Goal: Task Accomplishment & Management: Complete application form

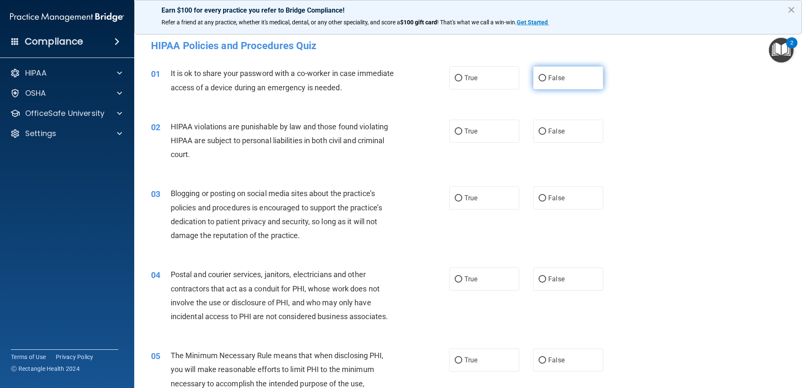
click at [580, 73] on label "False" at bounding box center [568, 77] width 70 height 23
click at [546, 75] on input "False" at bounding box center [543, 78] width 8 height 6
radio input "true"
click at [466, 129] on span "True" at bounding box center [471, 131] width 13 height 8
click at [462, 129] on input "True" at bounding box center [459, 131] width 8 height 6
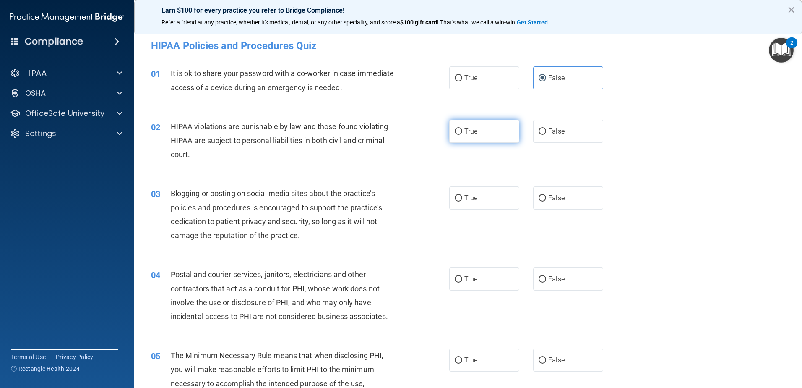
radio input "true"
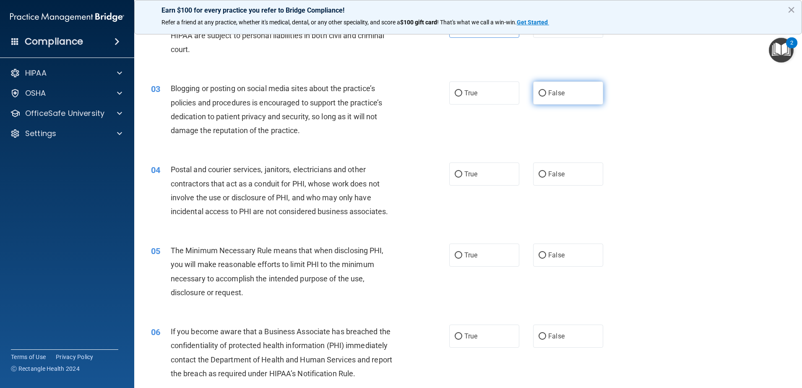
scroll to position [63, 0]
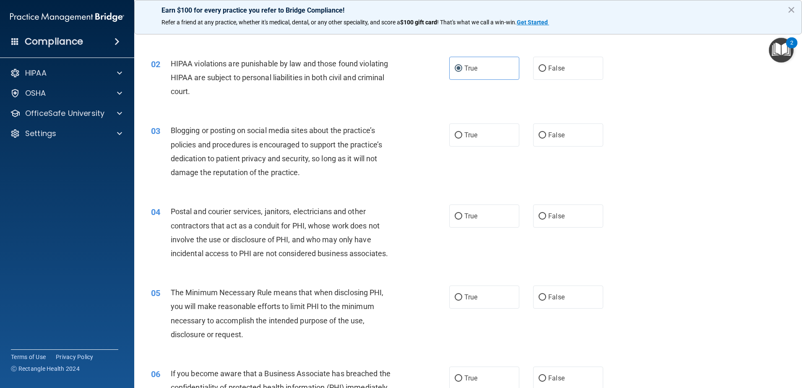
drag, startPoint x: 548, startPoint y: 142, endPoint x: 548, endPoint y: 148, distance: 6.3
click at [548, 148] on div "03 Blogging or posting on social media sites about the practice’s policies and …" at bounding box center [468, 153] width 647 height 81
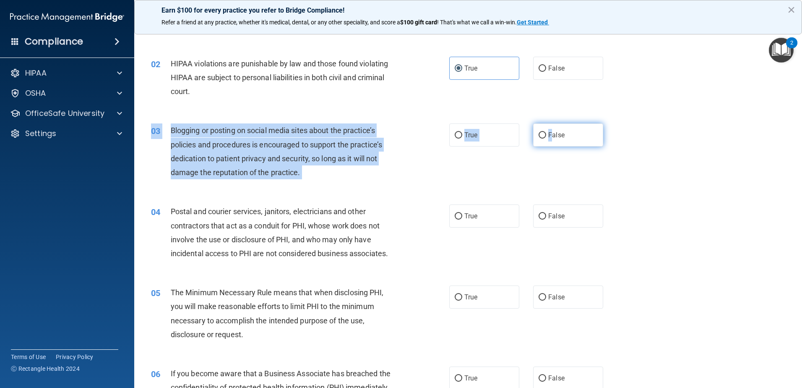
drag, startPoint x: 548, startPoint y: 148, endPoint x: 539, endPoint y: 138, distance: 13.6
click at [539, 138] on input "False" at bounding box center [543, 135] width 8 height 6
radio input "true"
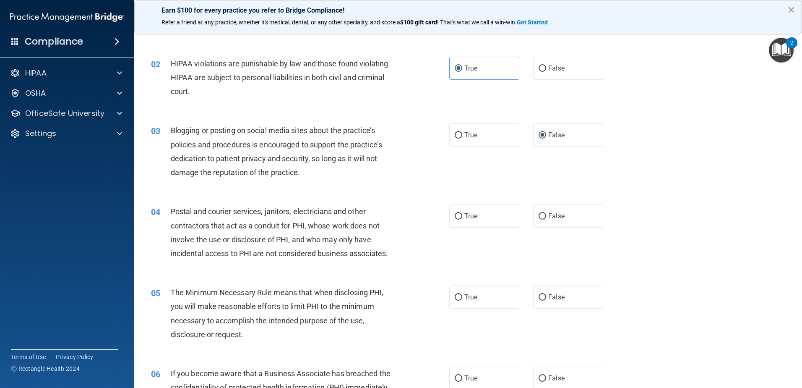
click at [753, 142] on div "03 Blogging or posting on social media sites about the practice’s policies and …" at bounding box center [468, 153] width 647 height 81
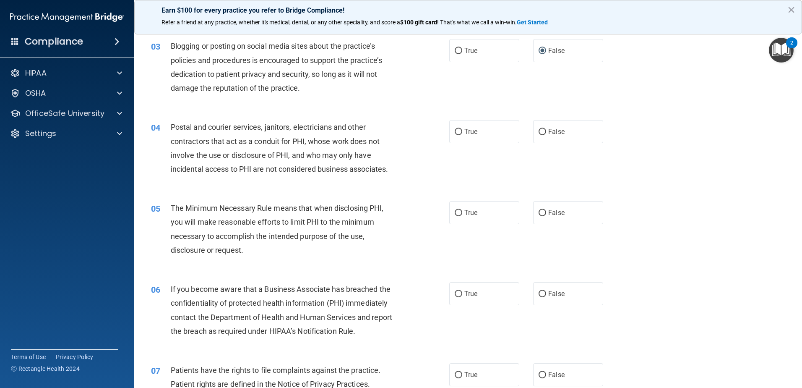
scroll to position [0, 0]
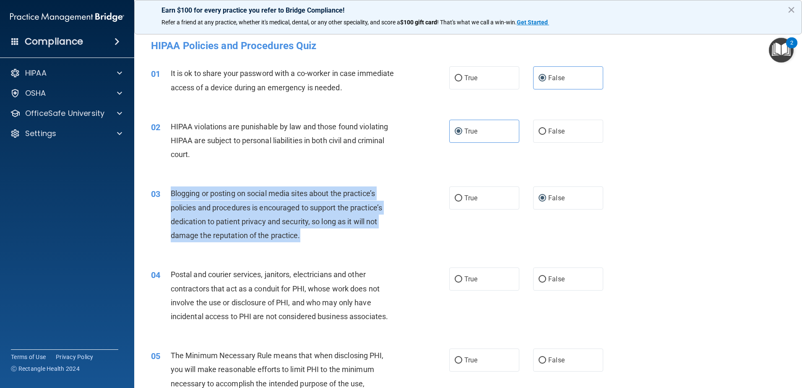
drag, startPoint x: 170, startPoint y: 193, endPoint x: 356, endPoint y: 246, distance: 193.1
click at [356, 246] on div "03 Blogging or posting on social media sites about the practice’s policies and …" at bounding box center [300, 216] width 324 height 60
copy span "Blogging or posting on social media sites about the practice’s policies and pro…"
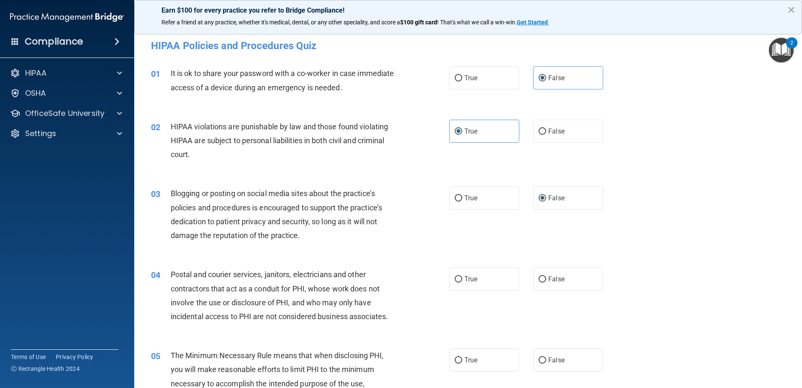
click at [640, 157] on div "02 HIPAA violations are punishable by law and those found violating HIPAA are s…" at bounding box center [468, 142] width 647 height 67
click at [456, 196] on input "True" at bounding box center [459, 198] width 8 height 6
radio input "true"
radio input "false"
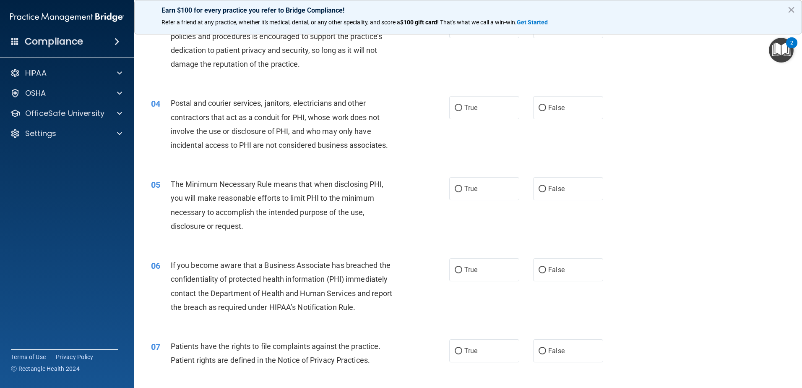
scroll to position [186, 0]
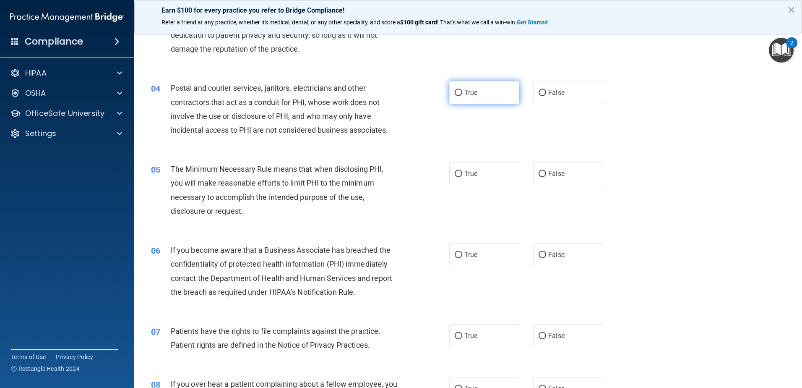
click at [456, 95] on input "True" at bounding box center [459, 93] width 8 height 6
radio input "true"
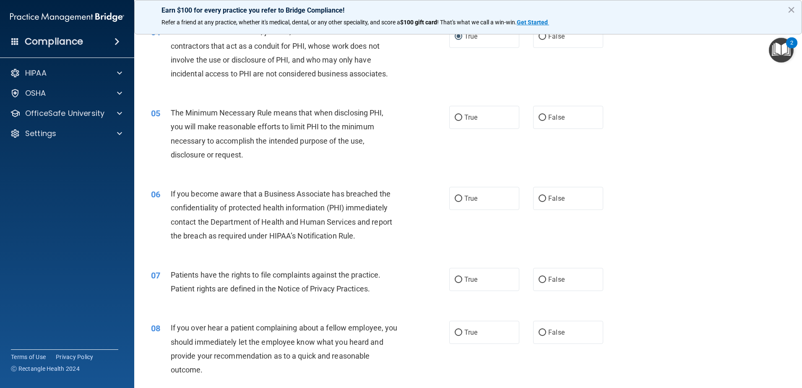
scroll to position [304, 0]
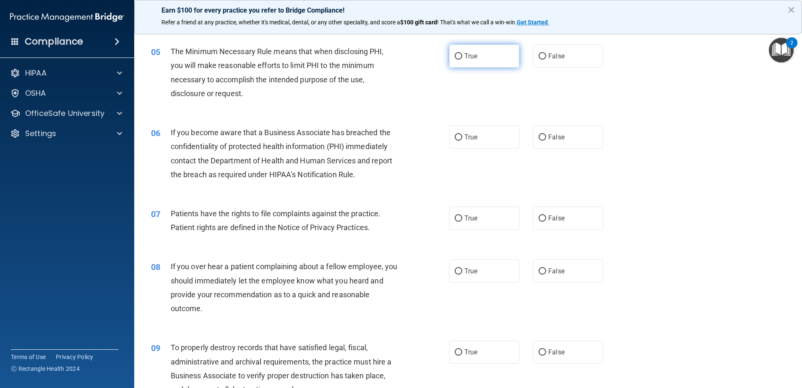
click at [476, 59] on label "True" at bounding box center [484, 55] width 70 height 23
click at [462, 59] on input "True" at bounding box center [459, 56] width 8 height 6
radio input "true"
click at [465, 136] on span "True" at bounding box center [471, 137] width 13 height 8
click at [456, 135] on input "True" at bounding box center [459, 137] width 8 height 6
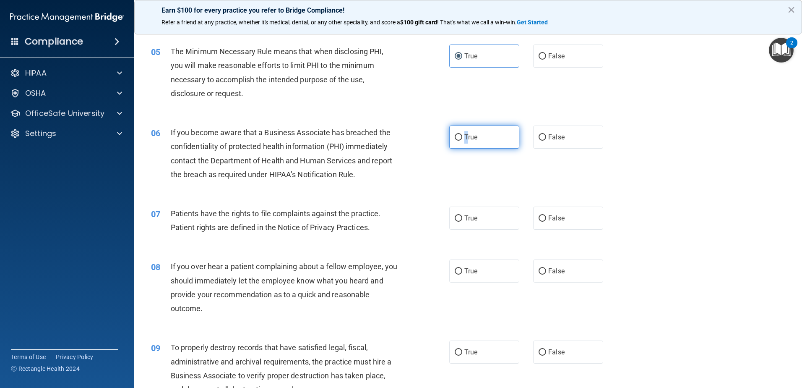
radio input "true"
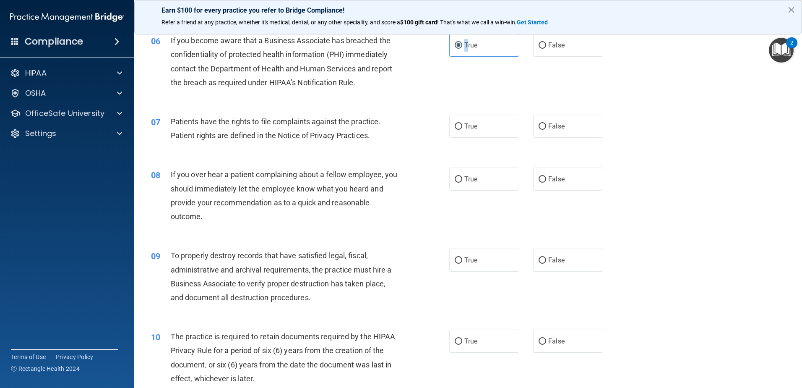
scroll to position [398, 0]
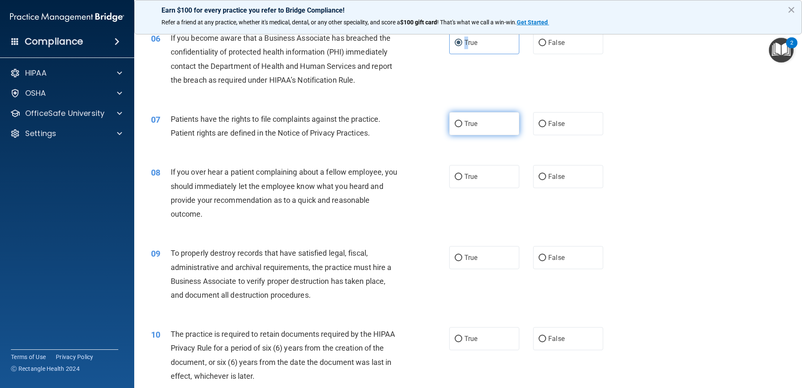
click at [455, 121] on input "True" at bounding box center [459, 124] width 8 height 6
radio input "true"
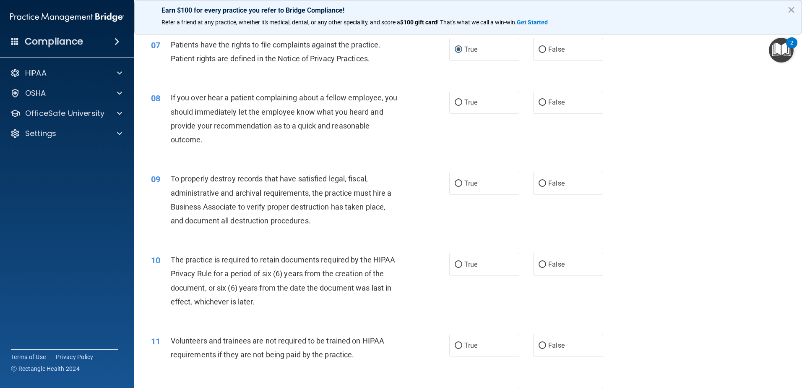
scroll to position [475, 0]
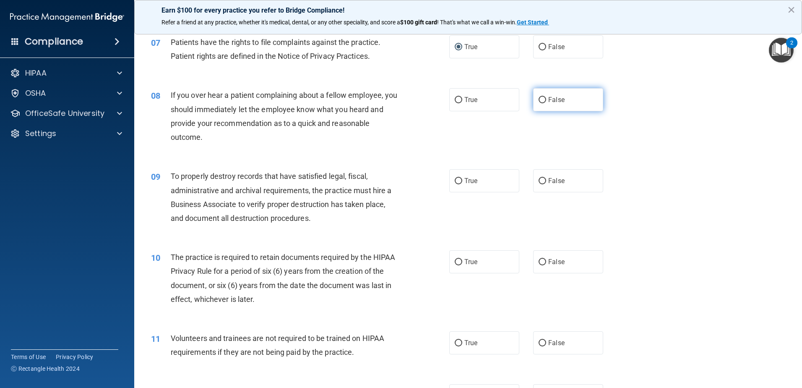
click at [540, 101] on input "False" at bounding box center [543, 100] width 8 height 6
radio input "true"
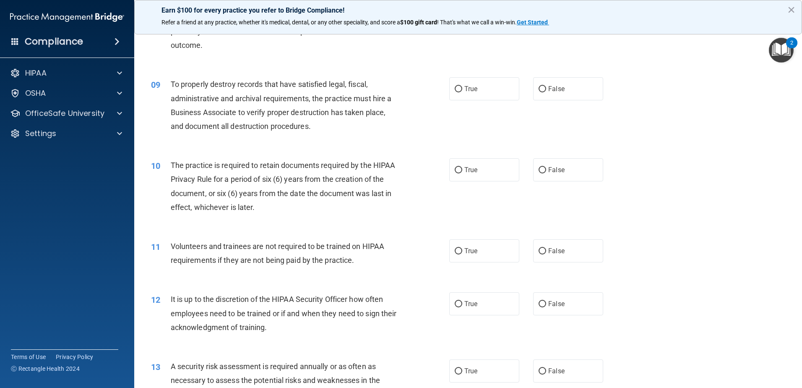
scroll to position [572, 0]
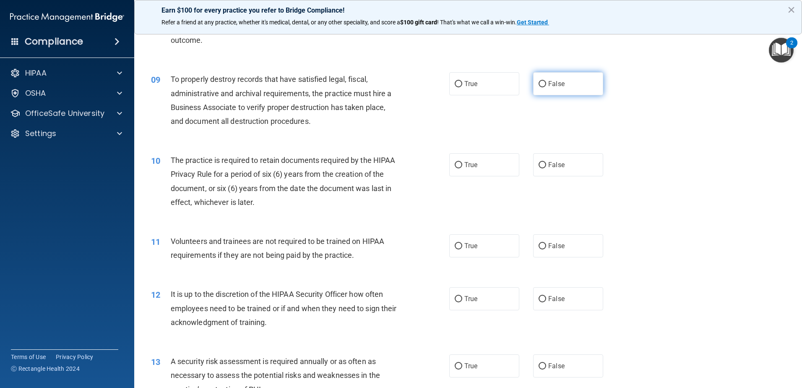
click at [541, 84] on input "False" at bounding box center [543, 84] width 8 height 6
radio input "true"
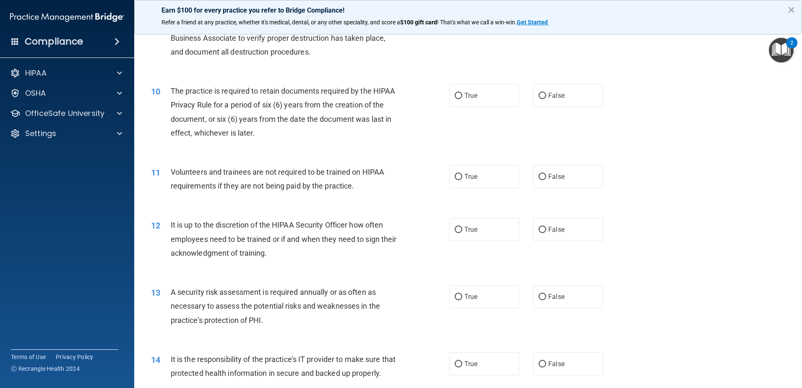
scroll to position [646, 0]
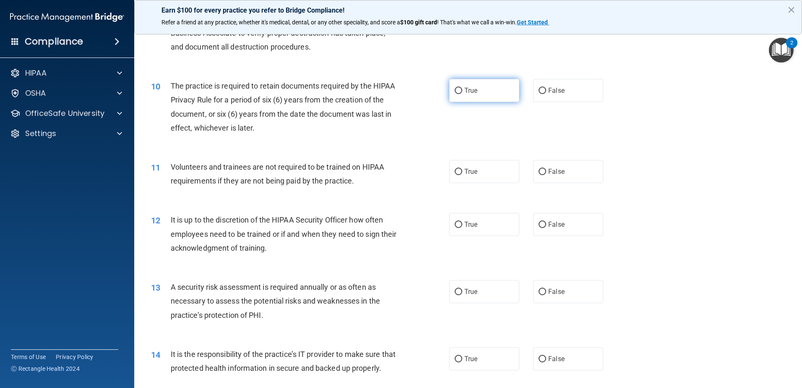
click at [455, 89] on input "True" at bounding box center [459, 91] width 8 height 6
radio input "true"
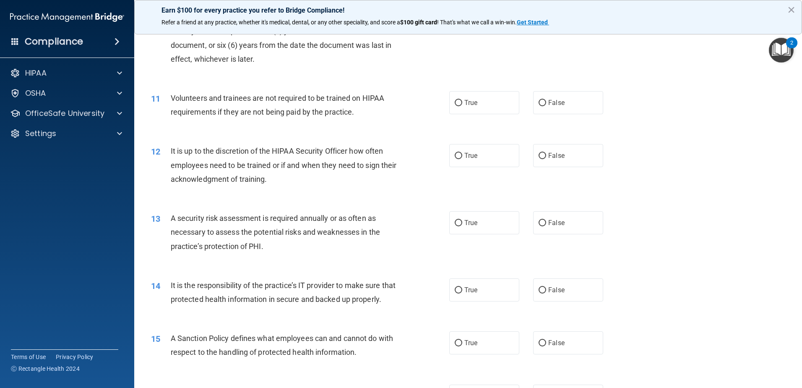
scroll to position [718, 0]
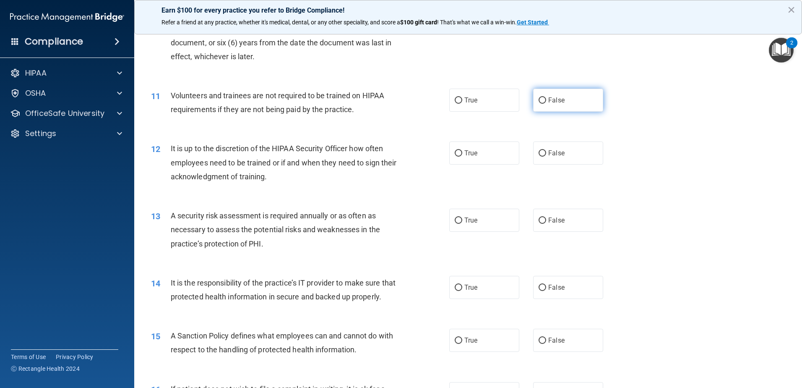
click at [556, 103] on span "False" at bounding box center [556, 100] width 16 height 8
click at [546, 103] on input "False" at bounding box center [543, 100] width 8 height 6
radio input "true"
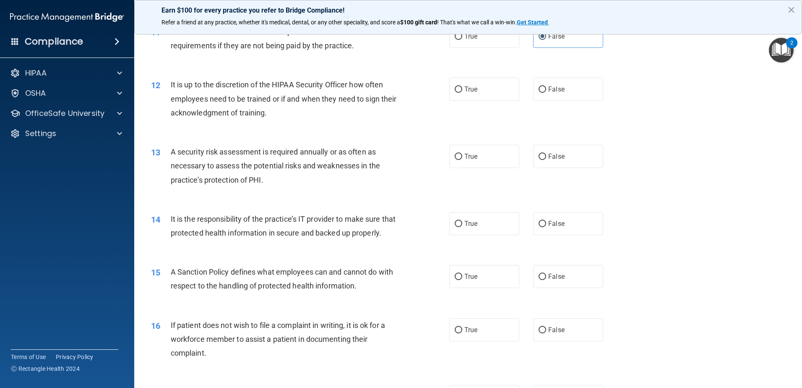
scroll to position [784, 0]
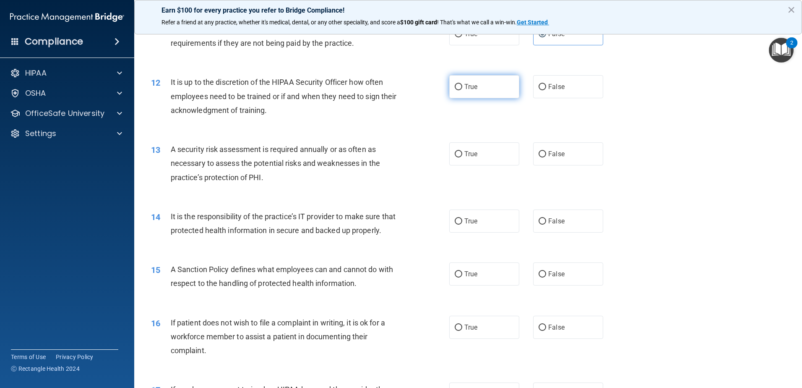
click at [465, 84] on span "True" at bounding box center [471, 87] width 13 height 8
click at [462, 84] on input "True" at bounding box center [459, 87] width 8 height 6
radio input "true"
click at [455, 154] on input "True" at bounding box center [459, 154] width 8 height 6
radio input "true"
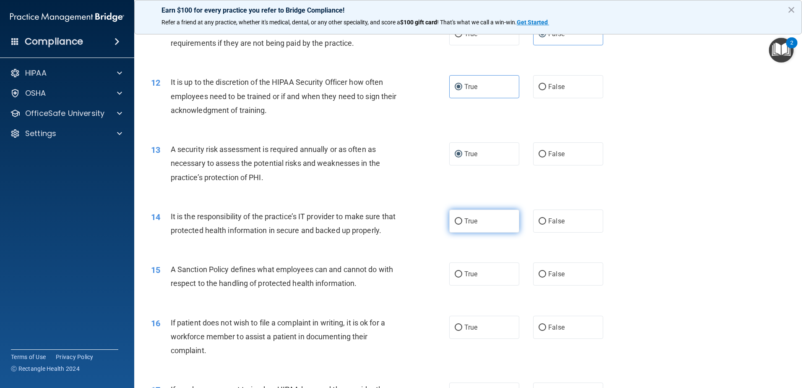
click at [453, 226] on label "True" at bounding box center [484, 220] width 70 height 23
click at [455, 224] on input "True" at bounding box center [459, 221] width 8 height 6
radio input "true"
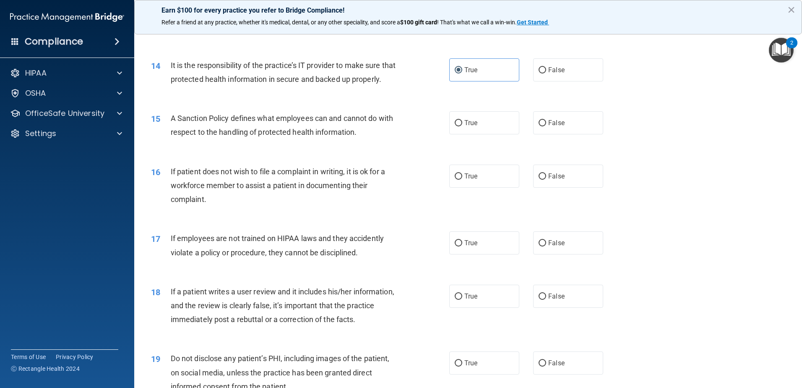
scroll to position [940, 0]
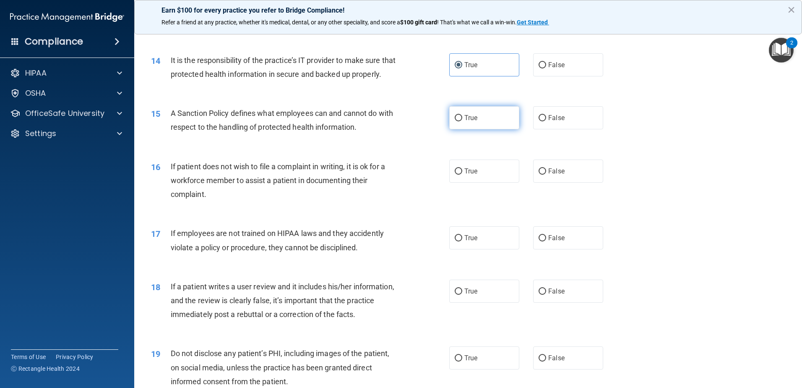
click at [455, 121] on input "True" at bounding box center [459, 118] width 8 height 6
radio input "true"
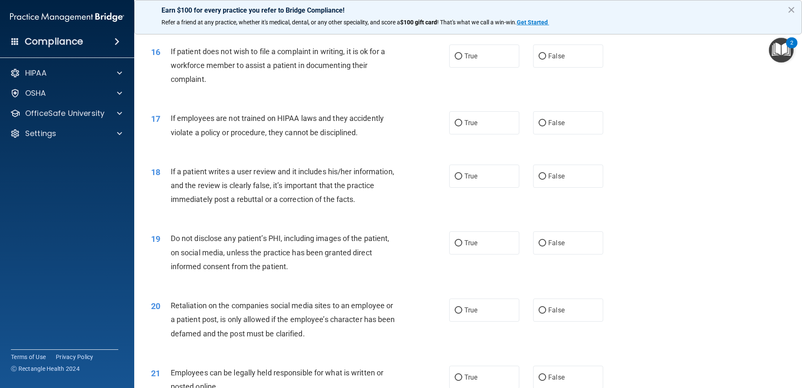
scroll to position [1073, 0]
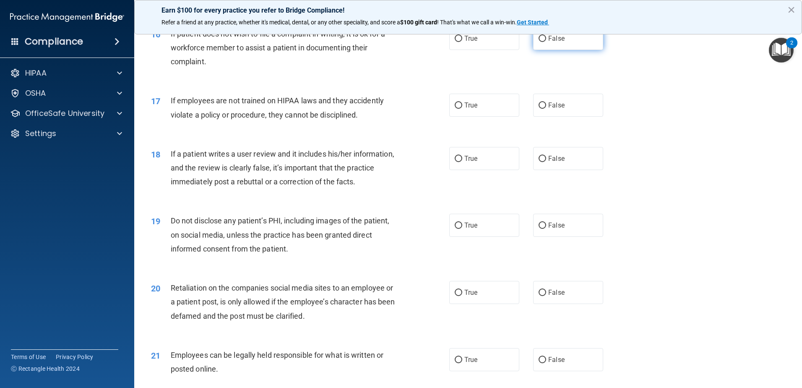
click at [537, 50] on label "False" at bounding box center [568, 38] width 70 height 23
click at [539, 42] on input "False" at bounding box center [543, 39] width 8 height 6
radio input "true"
click at [540, 109] on input "False" at bounding box center [543, 105] width 8 height 6
radio input "true"
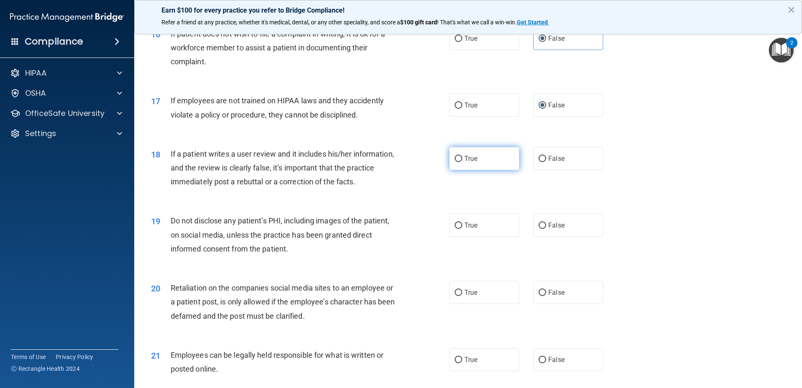
click at [455, 162] on input "True" at bounding box center [459, 159] width 8 height 6
radio input "true"
click at [455, 162] on input "True" at bounding box center [459, 159] width 8 height 6
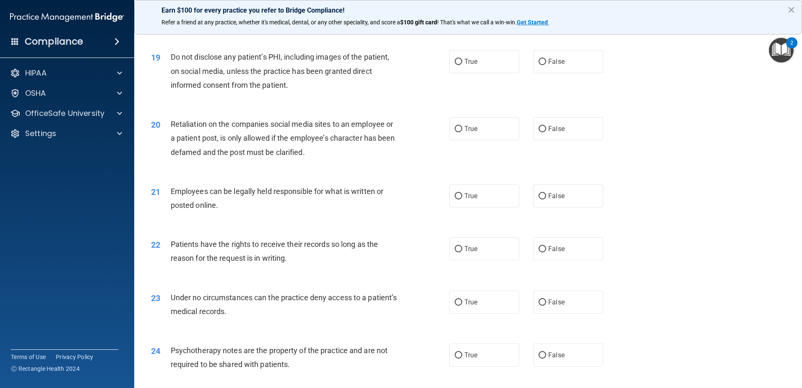
scroll to position [1239, 0]
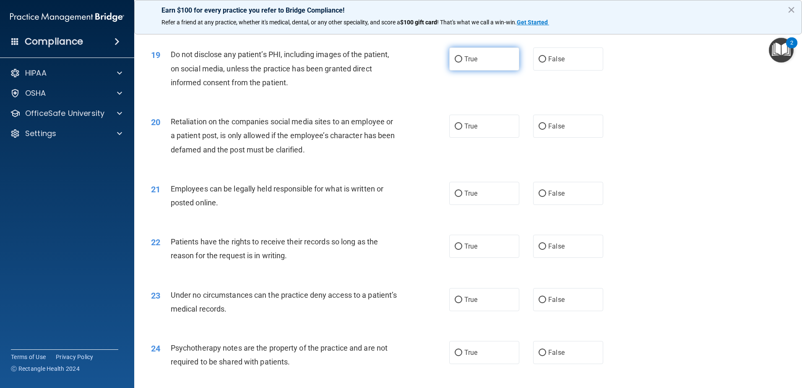
click at [456, 63] on input "True" at bounding box center [459, 59] width 8 height 6
radio input "true"
click at [540, 130] on input "False" at bounding box center [543, 126] width 8 height 6
radio input "true"
click at [455, 197] on input "True" at bounding box center [459, 194] width 8 height 6
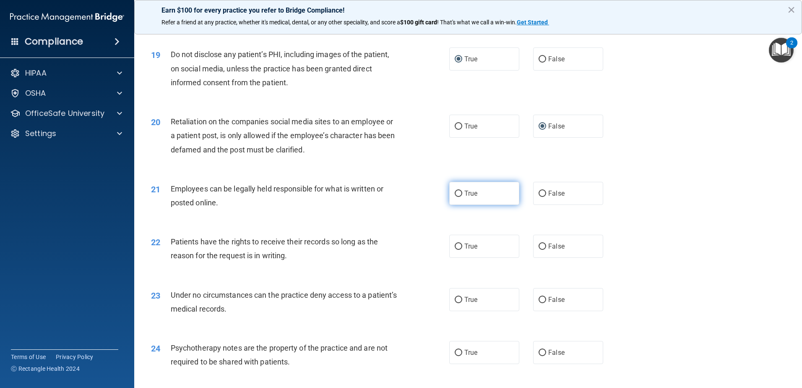
radio input "true"
click at [459, 250] on input "True" at bounding box center [459, 246] width 8 height 6
radio input "true"
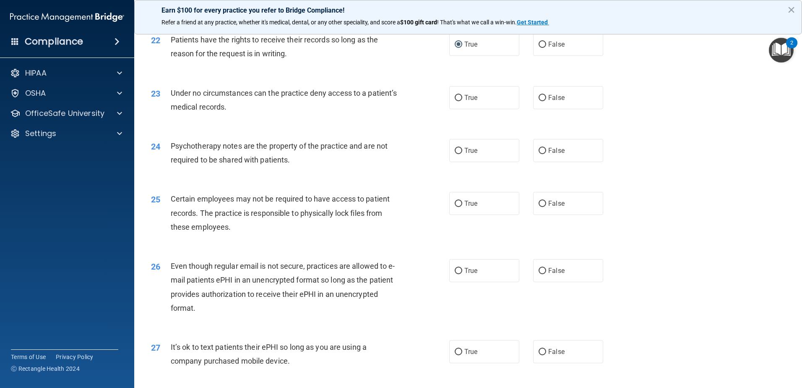
scroll to position [1443, 0]
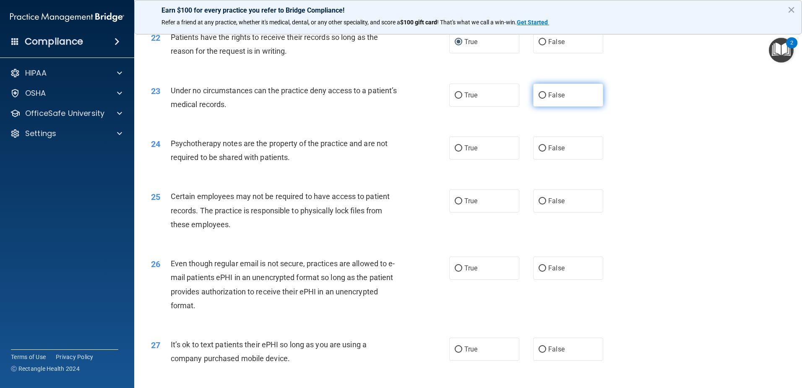
click at [543, 107] on label "False" at bounding box center [568, 95] width 70 height 23
click at [543, 99] on input "False" at bounding box center [543, 95] width 8 height 6
radio input "true"
click at [534, 159] on label "False" at bounding box center [568, 147] width 70 height 23
click at [539, 151] on input "False" at bounding box center [543, 148] width 8 height 6
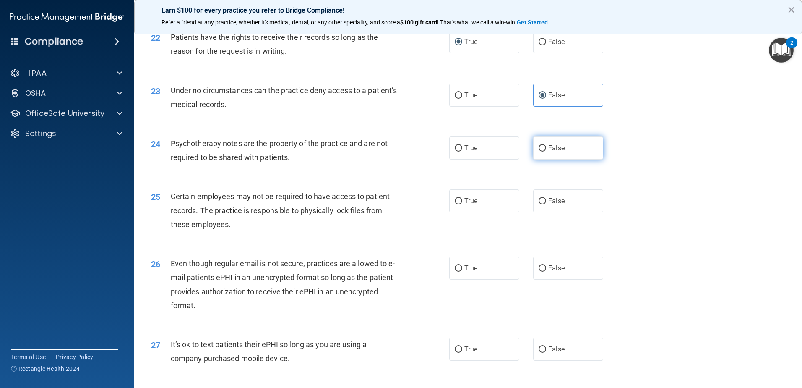
radio input "true"
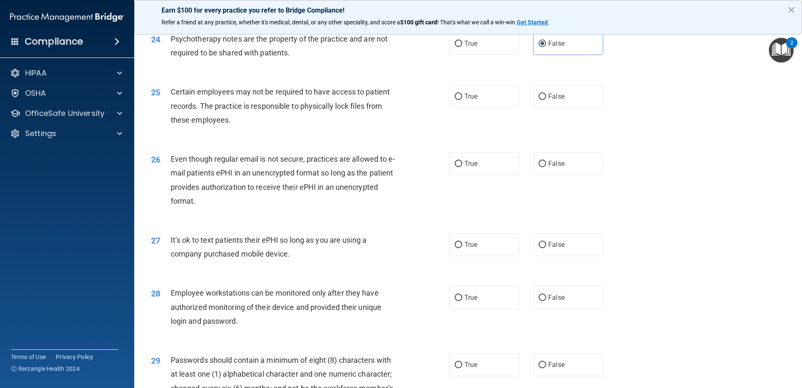
scroll to position [1558, 0]
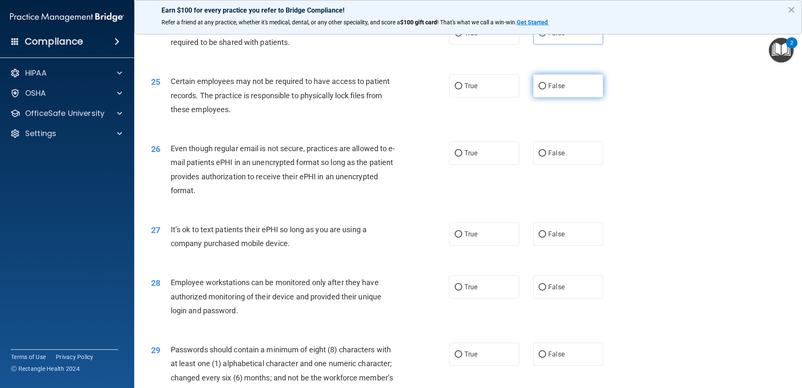
click at [539, 89] on input "False" at bounding box center [543, 86] width 8 height 6
radio input "true"
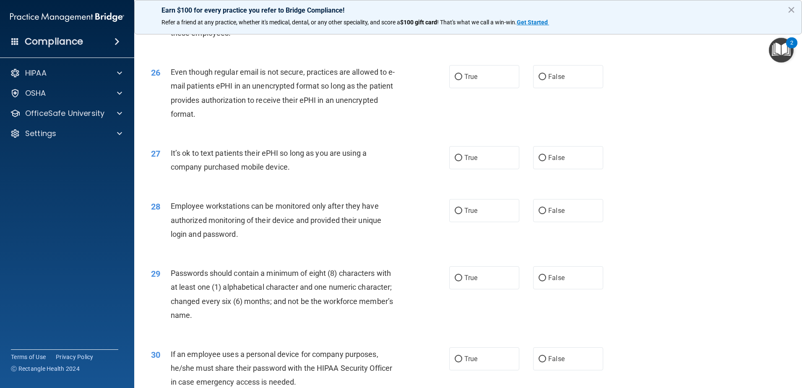
scroll to position [1663, 0]
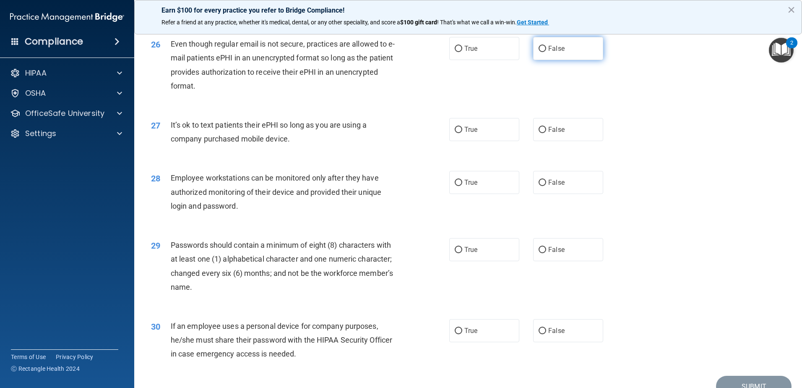
click at [543, 60] on label "False" at bounding box center [568, 48] width 70 height 23
click at [543, 52] on input "False" at bounding box center [543, 49] width 8 height 6
radio input "true"
click at [460, 141] on label "True" at bounding box center [484, 129] width 70 height 23
click at [460, 133] on input "True" at bounding box center [459, 130] width 8 height 6
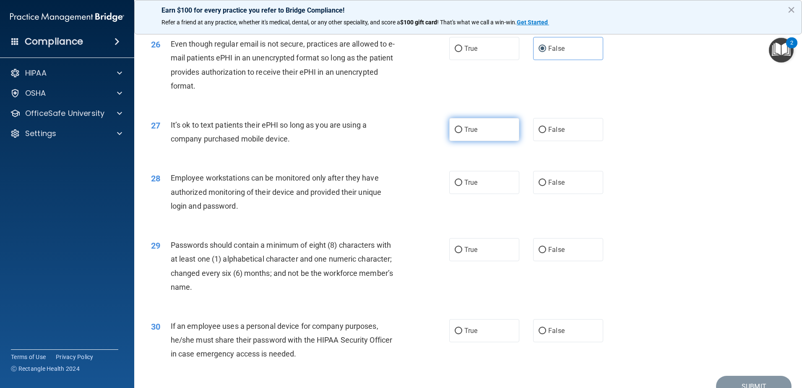
radio input "true"
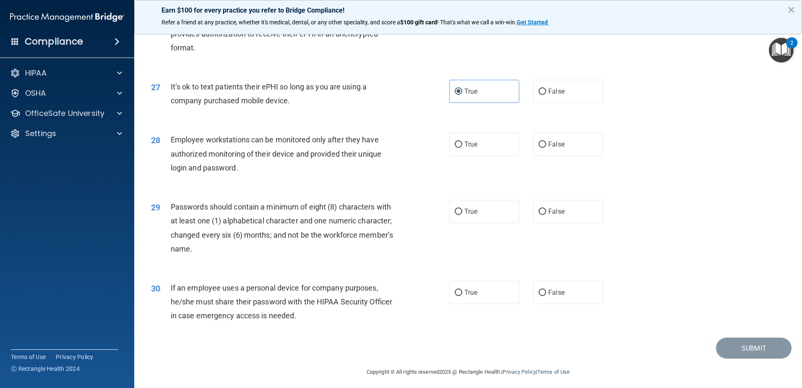
scroll to position [1719, 0]
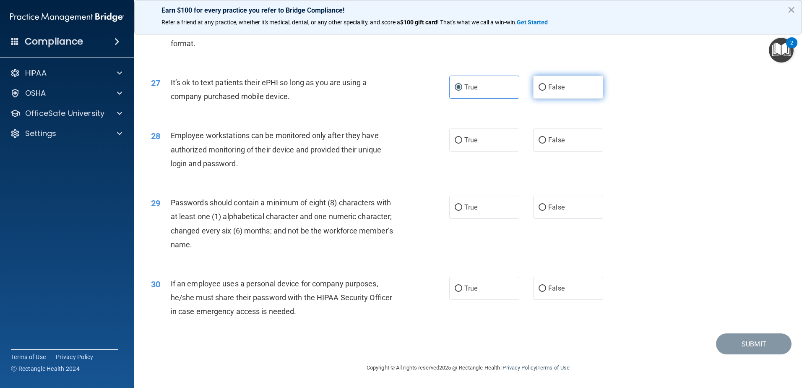
click at [533, 89] on label "False" at bounding box center [568, 87] width 70 height 23
click at [539, 89] on input "False" at bounding box center [543, 87] width 8 height 6
radio input "true"
radio input "false"
click at [488, 141] on label "True" at bounding box center [484, 139] width 70 height 23
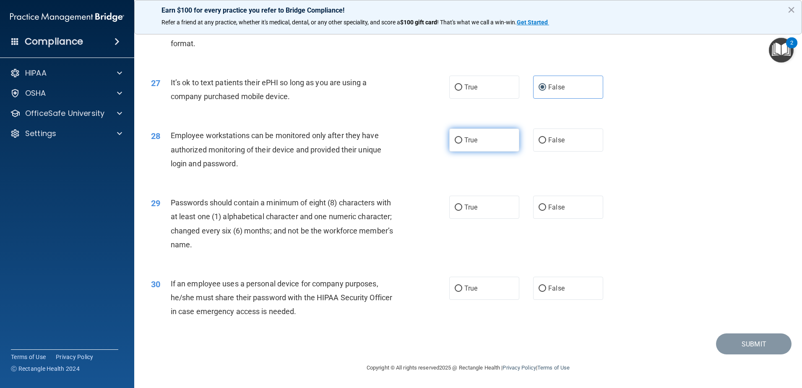
click at [462, 141] on input "True" at bounding box center [459, 140] width 8 height 6
radio input "true"
click at [440, 207] on div "29 Passwords should contain a minimum of eight (8) characters with at least one…" at bounding box center [300, 226] width 324 height 60
click at [462, 202] on label "True" at bounding box center [484, 207] width 70 height 23
click at [462, 204] on input "True" at bounding box center [459, 207] width 8 height 6
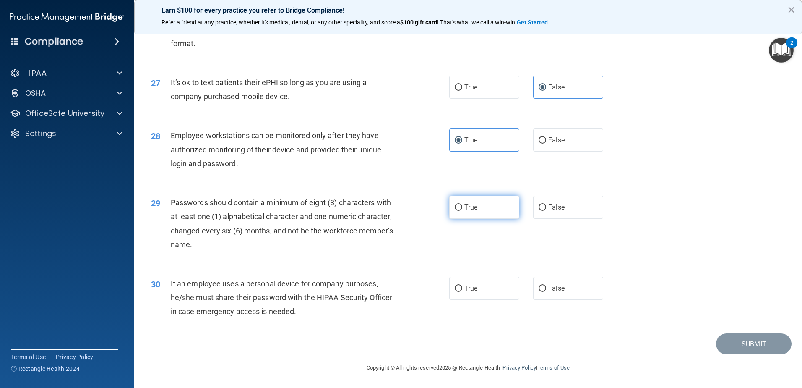
radio input "true"
click at [541, 285] on input "False" at bounding box center [543, 288] width 8 height 6
radio input "true"
click at [754, 345] on button "Submit" at bounding box center [754, 343] width 76 height 21
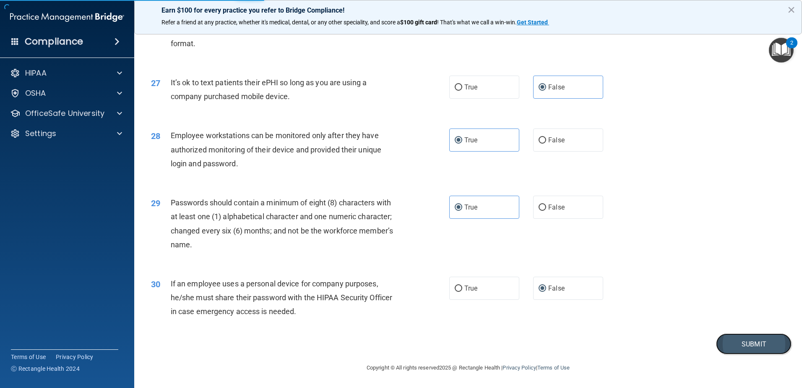
click at [745, 344] on button "Submit" at bounding box center [754, 343] width 76 height 21
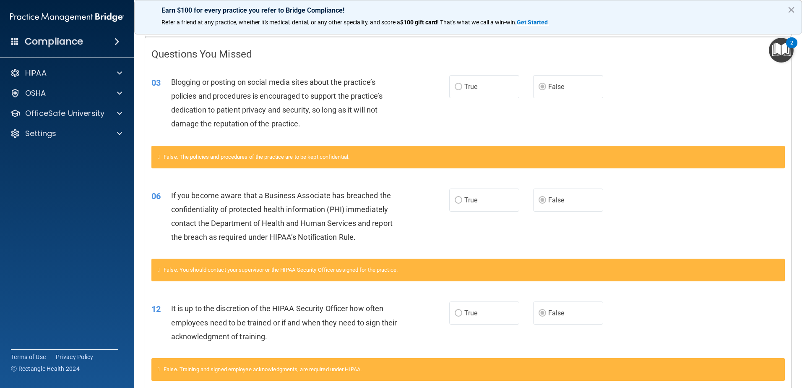
scroll to position [210, 0]
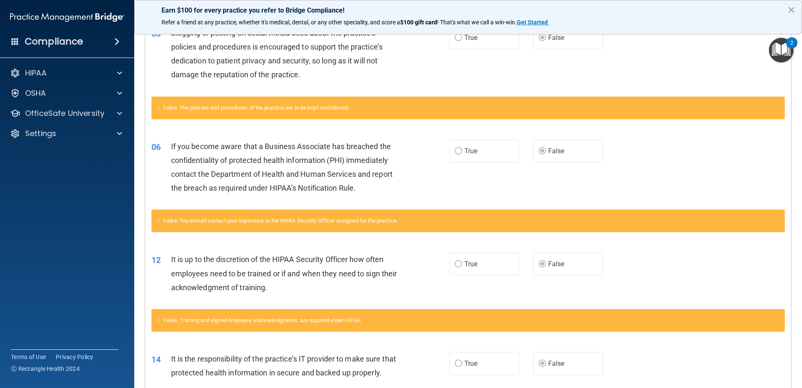
drag, startPoint x: 592, startPoint y: 186, endPoint x: 621, endPoint y: 171, distance: 32.5
click at [600, 170] on div "06 If you become aware that a Business Associate has breached the confidentiali…" at bounding box center [468, 169] width 646 height 81
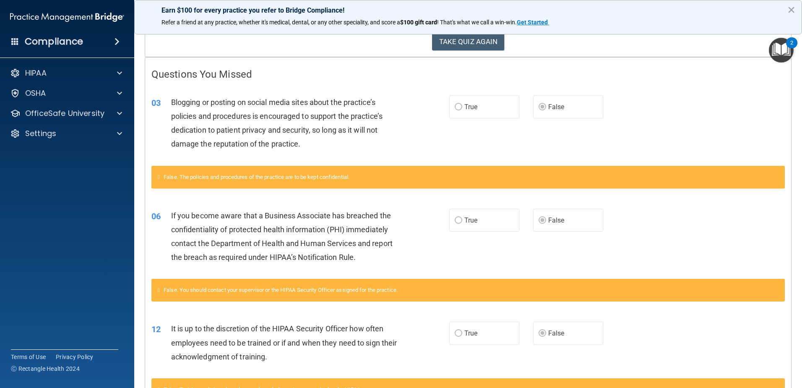
scroll to position [0, 0]
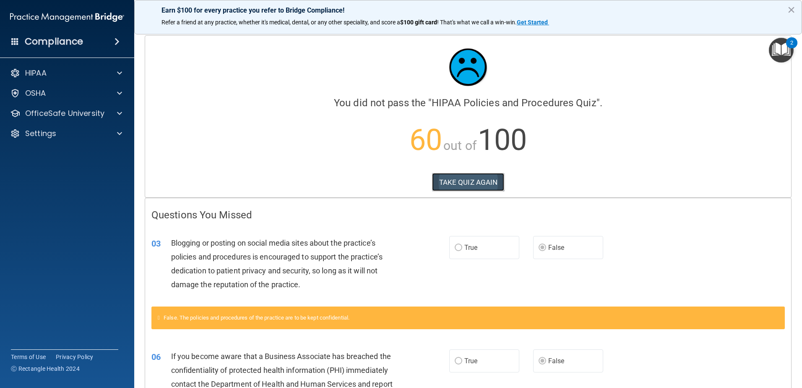
click at [452, 185] on button "TAKE QUIZ AGAIN" at bounding box center [468, 182] width 73 height 18
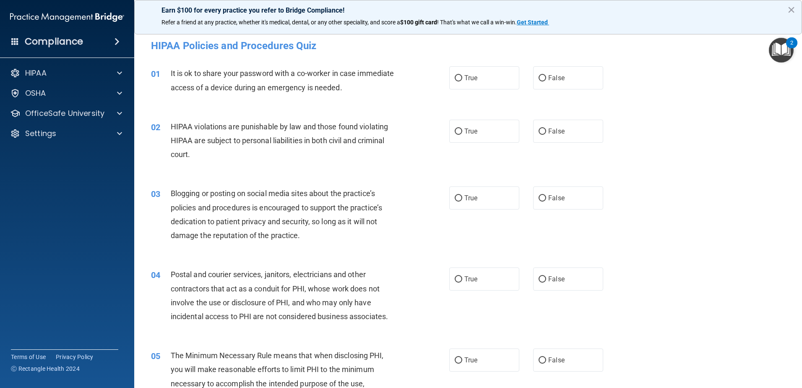
drag, startPoint x: 537, startPoint y: 73, endPoint x: 445, endPoint y: 135, distance: 110.9
click at [536, 74] on label "False" at bounding box center [568, 77] width 70 height 23
click at [539, 75] on input "False" at bounding box center [543, 78] width 8 height 6
radio input "true"
click at [453, 126] on label "True" at bounding box center [484, 131] width 70 height 23
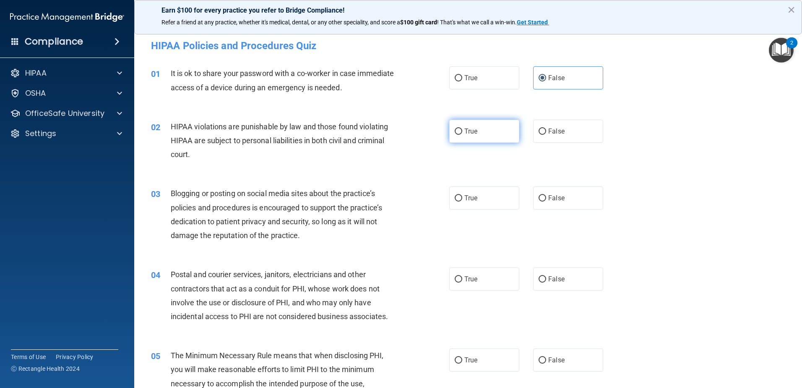
click at [455, 128] on input "True" at bounding box center [459, 131] width 8 height 6
radio input "true"
click at [536, 203] on label "False" at bounding box center [568, 197] width 70 height 23
click at [539, 201] on input "False" at bounding box center [543, 198] width 8 height 6
radio input "true"
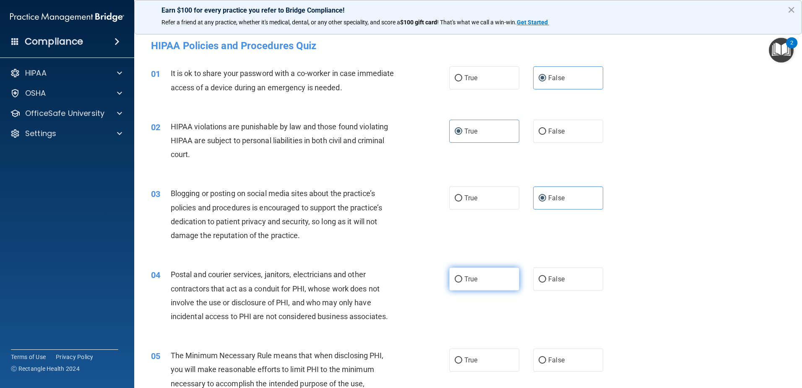
click at [498, 278] on label "True" at bounding box center [484, 278] width 70 height 23
click at [462, 278] on input "True" at bounding box center [459, 279] width 8 height 6
radio input "true"
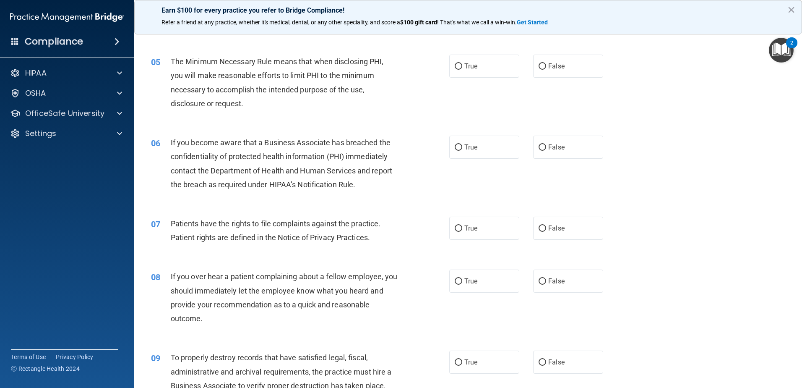
scroll to position [212, 0]
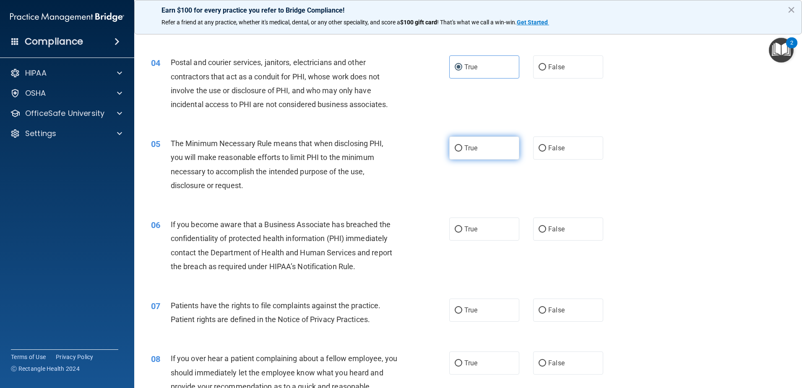
click at [452, 144] on label "True" at bounding box center [484, 147] width 70 height 23
click at [455, 145] on input "True" at bounding box center [459, 148] width 8 height 6
radio input "true"
click at [539, 226] on input "False" at bounding box center [543, 229] width 8 height 6
radio input "true"
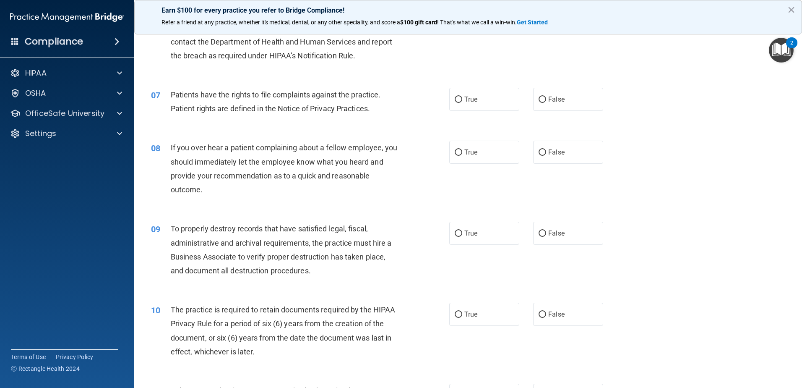
scroll to position [435, 0]
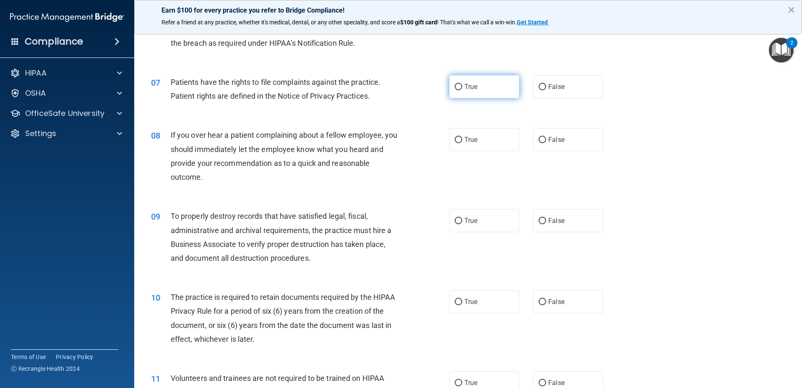
click at [483, 84] on label "True" at bounding box center [484, 86] width 70 height 23
click at [462, 84] on input "True" at bounding box center [459, 87] width 8 height 6
radio input "true"
click at [551, 140] on span "False" at bounding box center [556, 140] width 16 height 8
click at [546, 140] on input "False" at bounding box center [543, 140] width 8 height 6
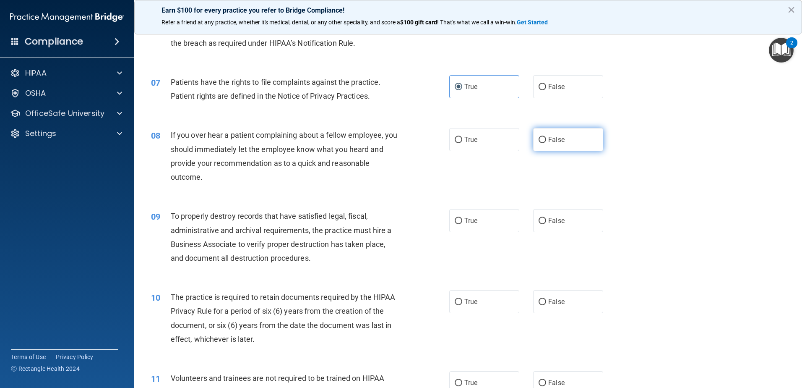
radio input "true"
click at [569, 214] on label "False" at bounding box center [568, 220] width 70 height 23
click at [546, 218] on input "False" at bounding box center [543, 221] width 8 height 6
radio input "true"
click at [508, 305] on label "True" at bounding box center [484, 301] width 70 height 23
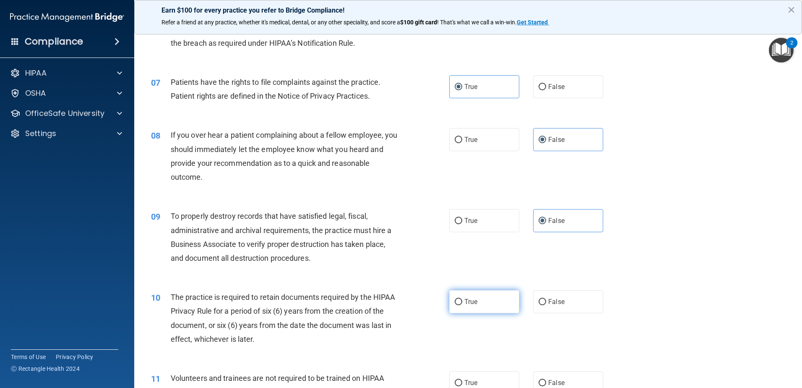
click at [462, 305] on input "True" at bounding box center [459, 302] width 8 height 6
radio input "true"
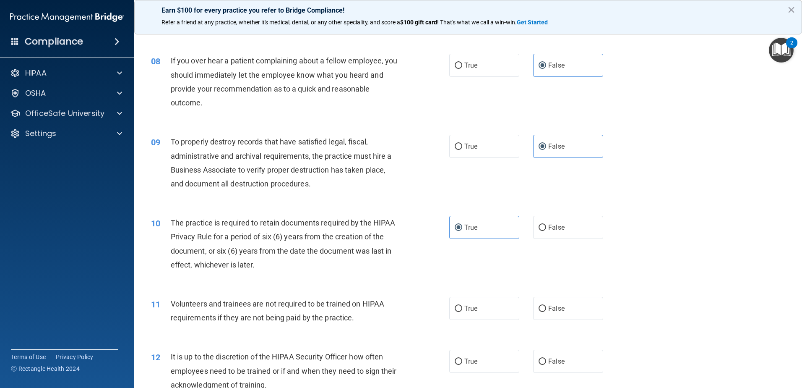
scroll to position [514, 0]
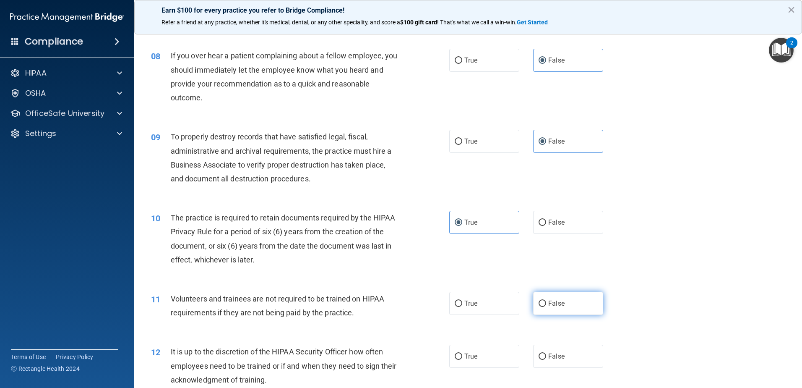
click at [565, 310] on label "False" at bounding box center [568, 303] width 70 height 23
click at [546, 307] on input "False" at bounding box center [543, 303] width 8 height 6
radio input "true"
click at [469, 358] on span "True" at bounding box center [471, 356] width 13 height 8
click at [462, 358] on input "True" at bounding box center [459, 356] width 8 height 6
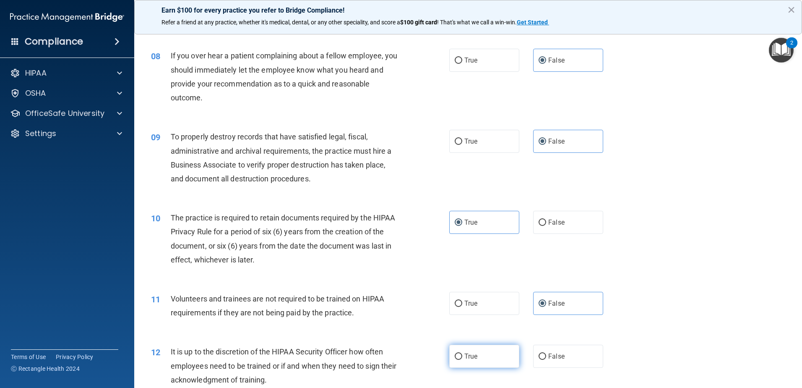
radio input "true"
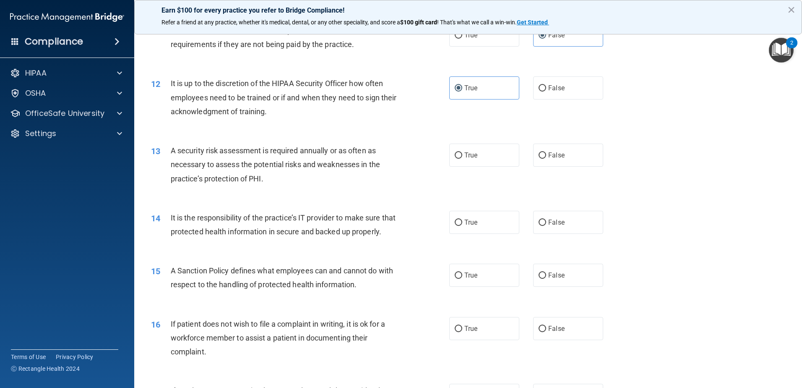
scroll to position [803, 0]
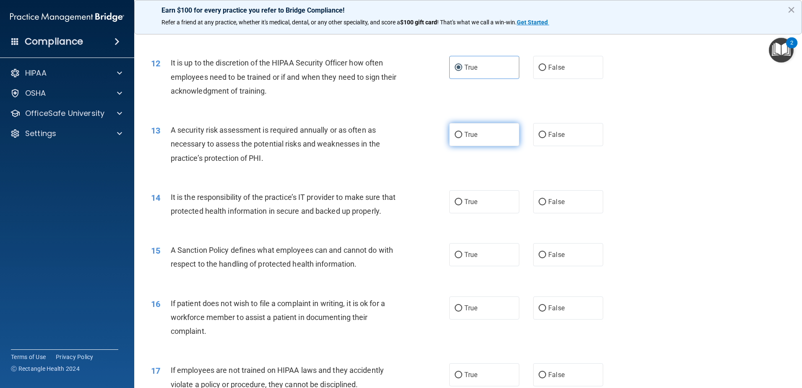
click at [504, 137] on label "True" at bounding box center [484, 134] width 70 height 23
click at [462, 137] on input "True" at bounding box center [459, 135] width 8 height 6
radio input "true"
click at [488, 197] on label "True" at bounding box center [484, 201] width 70 height 23
click at [462, 199] on input "True" at bounding box center [459, 202] width 8 height 6
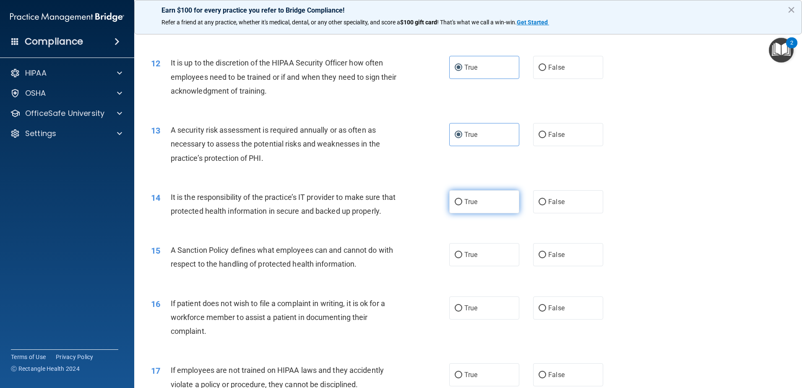
radio input "true"
click at [482, 261] on label "True" at bounding box center [484, 254] width 70 height 23
click at [462, 258] on input "True" at bounding box center [459, 255] width 8 height 6
radio input "true"
click at [579, 312] on label "False" at bounding box center [568, 307] width 70 height 23
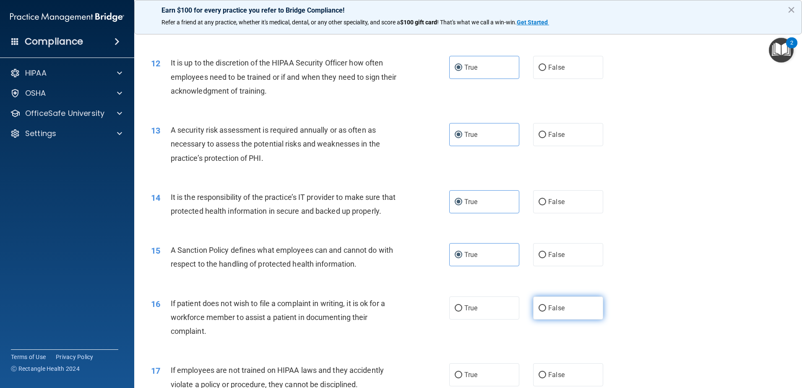
click at [546, 311] on input "False" at bounding box center [543, 308] width 8 height 6
radio input "true"
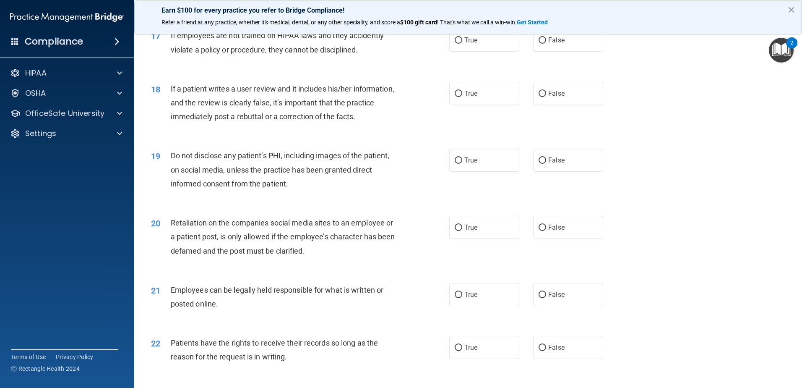
scroll to position [1091, 0]
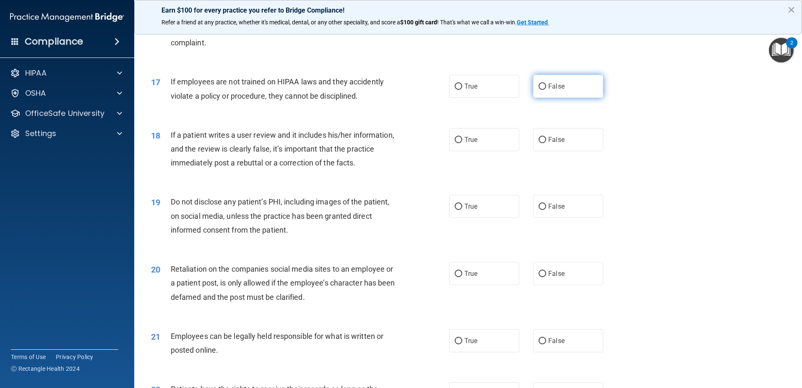
click at [545, 98] on label "False" at bounding box center [568, 86] width 70 height 23
click at [545, 90] on input "False" at bounding box center [543, 87] width 8 height 6
radio input "true"
click at [476, 148] on label "True" at bounding box center [484, 139] width 70 height 23
click at [462, 143] on input "True" at bounding box center [459, 140] width 8 height 6
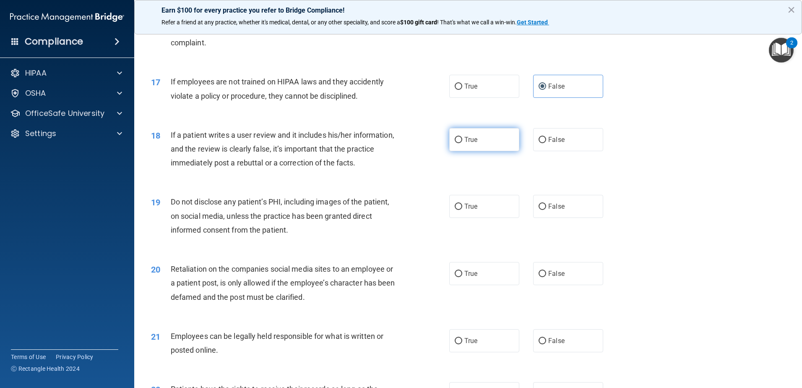
radio input "true"
click at [469, 215] on label "True" at bounding box center [484, 206] width 70 height 23
click at [462, 210] on input "True" at bounding box center [459, 207] width 8 height 6
radio input "true"
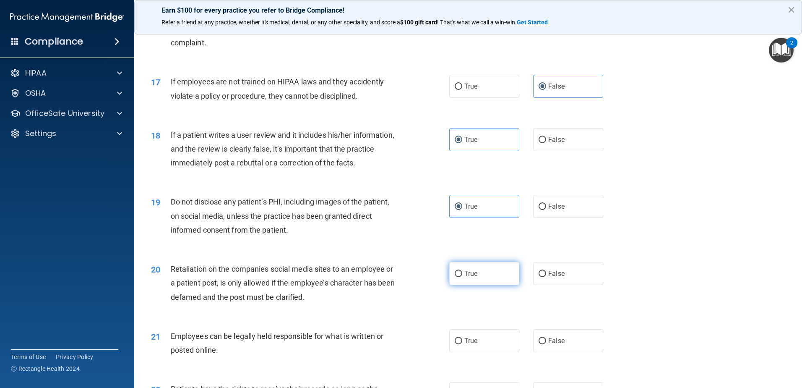
click at [467, 277] on span "True" at bounding box center [471, 273] width 13 height 8
click at [462, 277] on input "True" at bounding box center [459, 274] width 8 height 6
radio input "true"
click at [540, 285] on label "False" at bounding box center [568, 273] width 70 height 23
click at [540, 277] on input "False" at bounding box center [543, 274] width 8 height 6
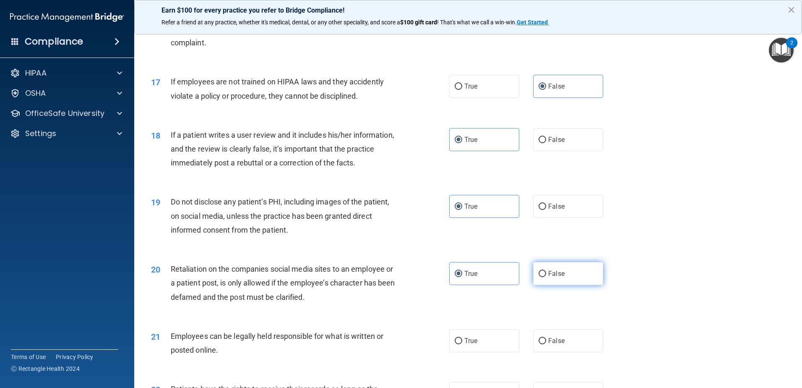
radio input "true"
radio input "false"
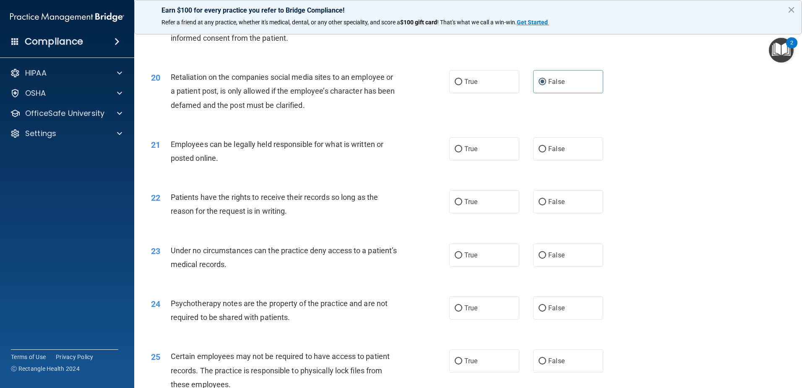
scroll to position [1286, 0]
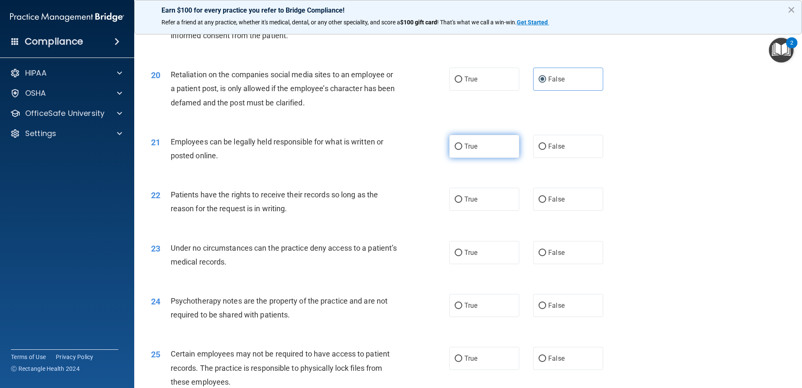
click at [489, 155] on label "True" at bounding box center [484, 146] width 70 height 23
click at [462, 150] on input "True" at bounding box center [459, 147] width 8 height 6
radio input "true"
click at [503, 211] on label "True" at bounding box center [484, 199] width 70 height 23
click at [462, 203] on input "True" at bounding box center [459, 199] width 8 height 6
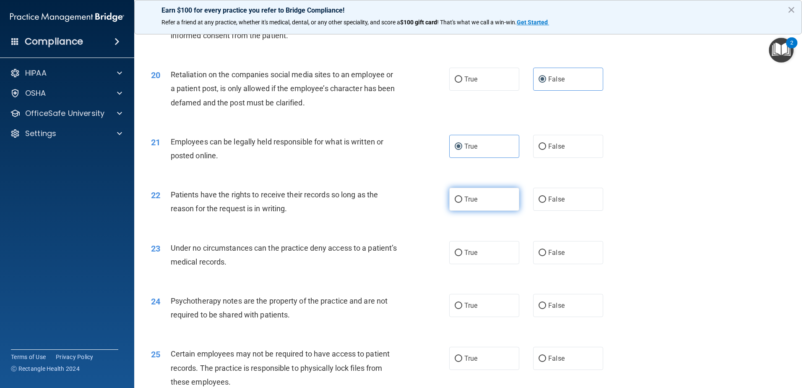
radio input "true"
drag, startPoint x: 573, startPoint y: 271, endPoint x: 559, endPoint y: 274, distance: 15.1
click at [570, 264] on label "False" at bounding box center [568, 252] width 70 height 23
click at [546, 256] on input "False" at bounding box center [543, 253] width 8 height 6
radio input "true"
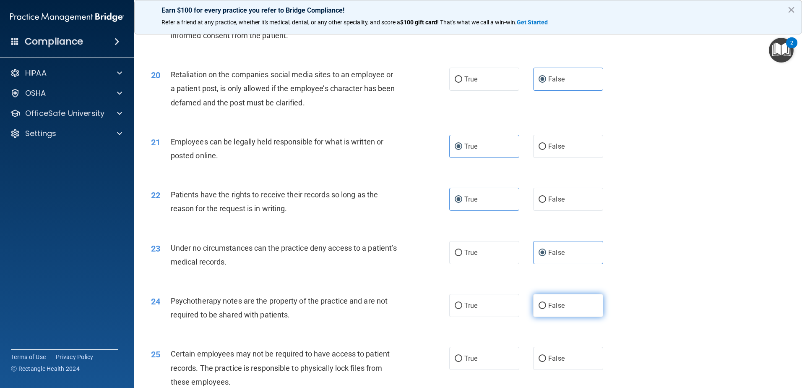
click at [553, 309] on span "False" at bounding box center [556, 305] width 16 height 8
click at [546, 309] on input "False" at bounding box center [543, 306] width 8 height 6
radio input "true"
click at [558, 364] on label "False" at bounding box center [568, 358] width 70 height 23
click at [546, 362] on input "False" at bounding box center [543, 358] width 8 height 6
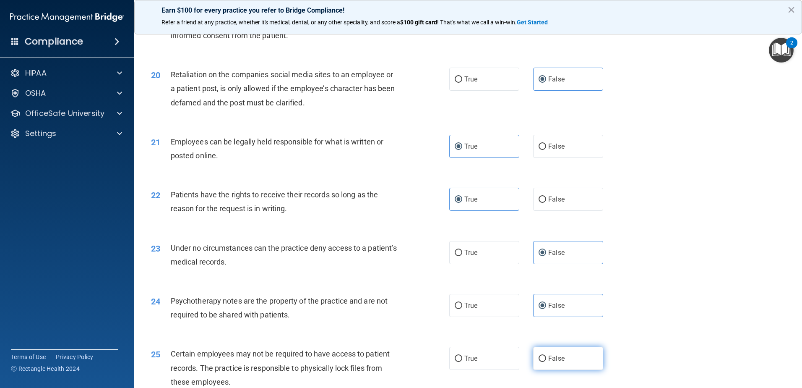
radio input "true"
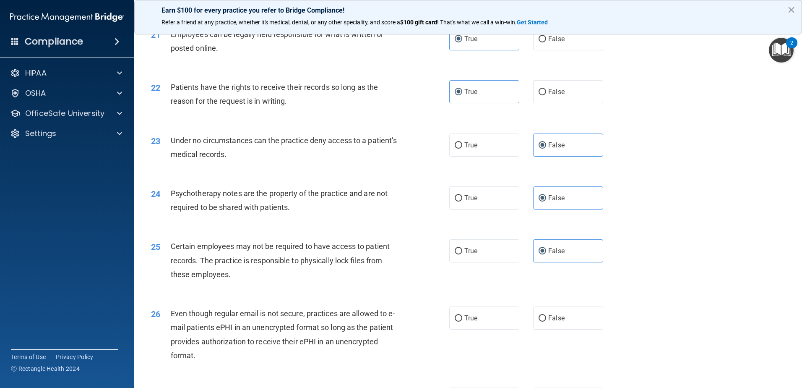
scroll to position [1403, 0]
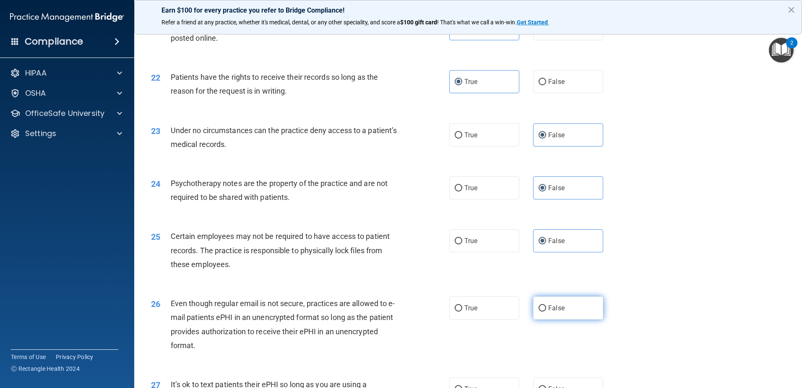
click at [573, 316] on label "False" at bounding box center [568, 307] width 70 height 23
click at [546, 311] on input "False" at bounding box center [543, 308] width 8 height 6
radio input "true"
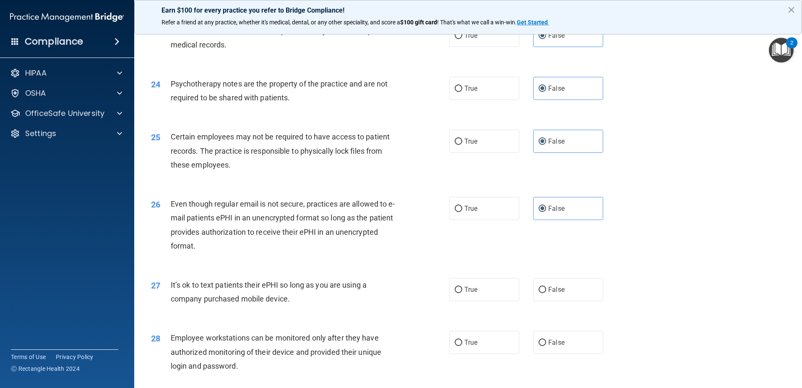
scroll to position [1508, 0]
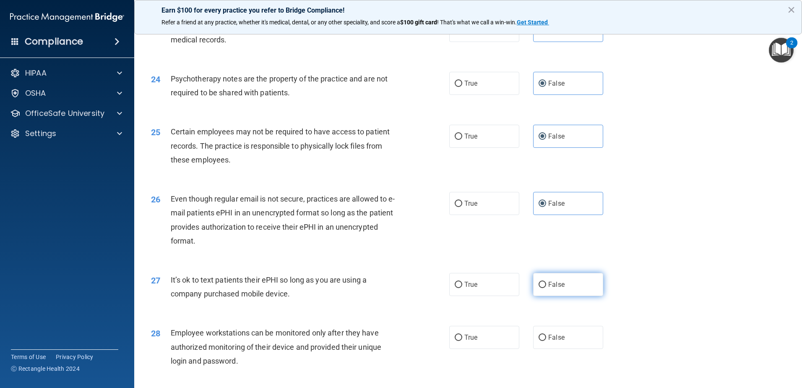
click at [580, 296] on label "False" at bounding box center [568, 284] width 70 height 23
click at [546, 288] on input "False" at bounding box center [543, 285] width 8 height 6
radio input "true"
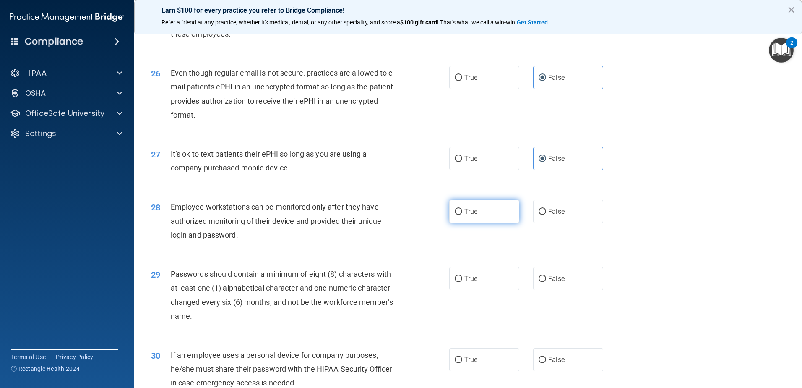
click at [484, 223] on label "True" at bounding box center [484, 211] width 70 height 23
click at [462, 215] on input "True" at bounding box center [459, 212] width 8 height 6
radio input "true"
click at [481, 290] on label "True" at bounding box center [484, 278] width 70 height 23
click at [462, 282] on input "True" at bounding box center [459, 279] width 8 height 6
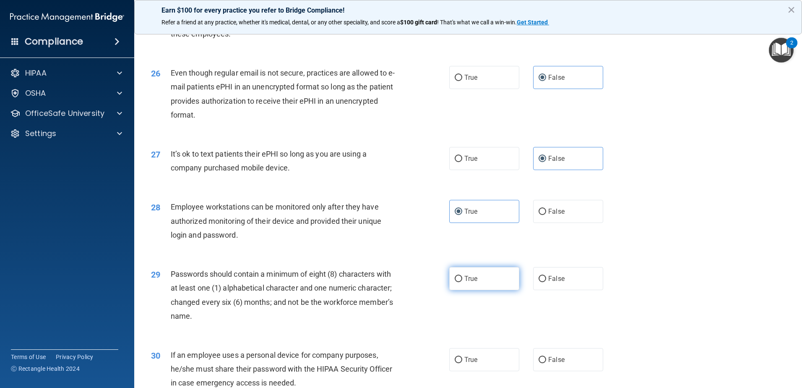
radio input "true"
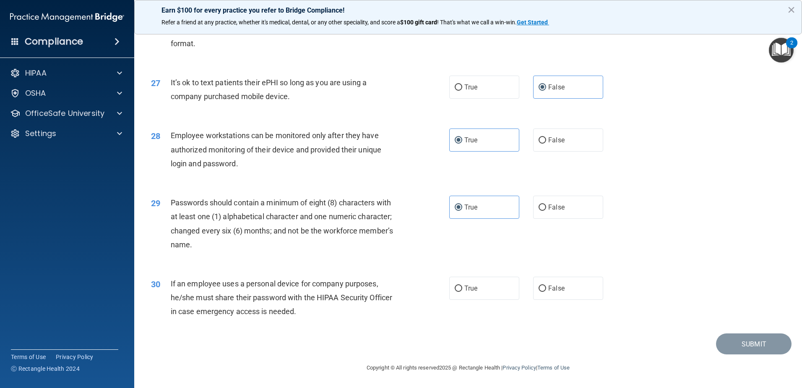
scroll to position [1717, 0]
click at [554, 295] on label "False" at bounding box center [568, 288] width 70 height 23
click at [546, 292] on input "False" at bounding box center [543, 288] width 8 height 6
radio input "true"
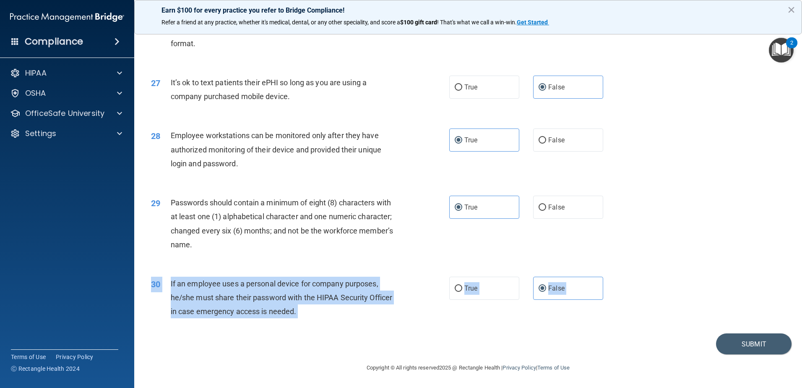
drag, startPoint x: 795, startPoint y: 334, endPoint x: 801, endPoint y: 319, distance: 16.4
click at [801, 319] on main "- HIPAA Policies and Procedures Quiz This quiz doesn’t expire until . Are you s…" at bounding box center [468, 207] width 668 height 361
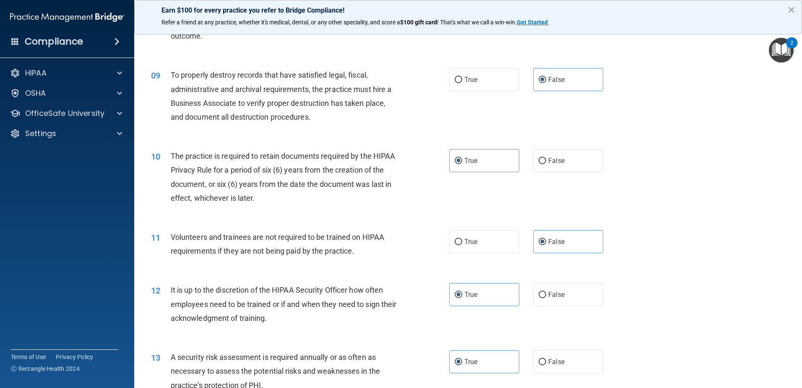
scroll to position [581, 0]
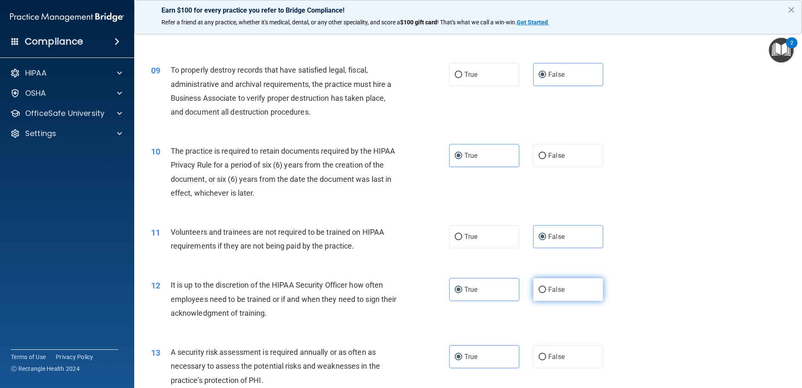
click at [576, 300] on label "False" at bounding box center [568, 289] width 70 height 23
click at [546, 293] on input "False" at bounding box center [543, 290] width 8 height 6
radio input "true"
radio input "false"
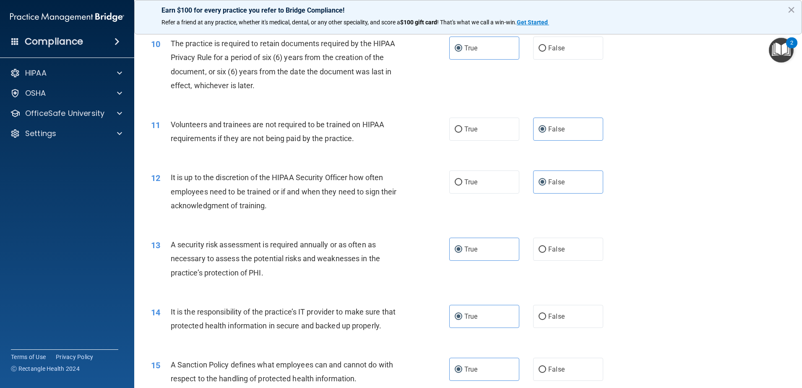
scroll to position [711, 0]
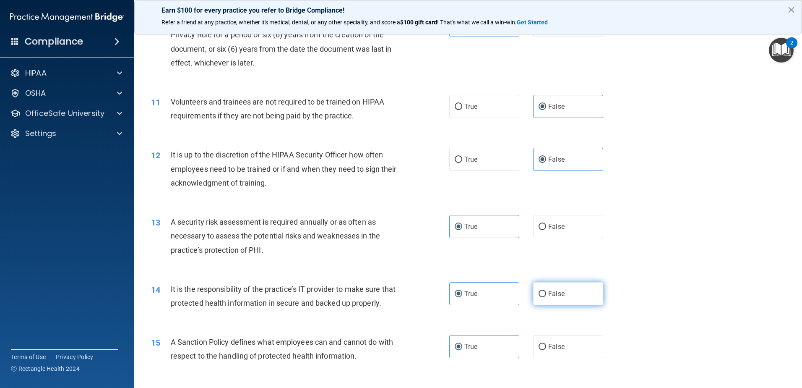
click at [539, 297] on input "False" at bounding box center [543, 294] width 8 height 6
radio input "true"
radio input "false"
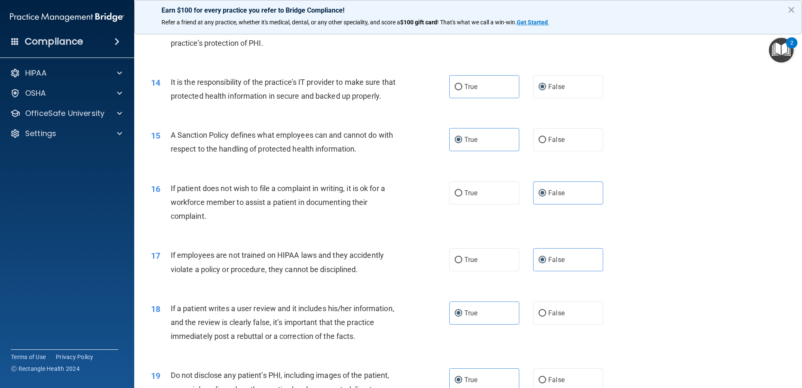
scroll to position [916, 0]
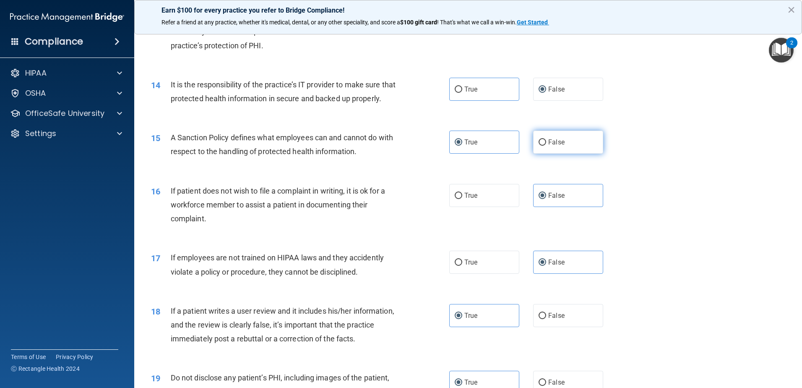
click at [558, 150] on label "False" at bounding box center [568, 142] width 70 height 23
click at [546, 146] on input "False" at bounding box center [543, 142] width 8 height 6
radio input "true"
radio input "false"
click at [459, 207] on label "True" at bounding box center [484, 195] width 70 height 23
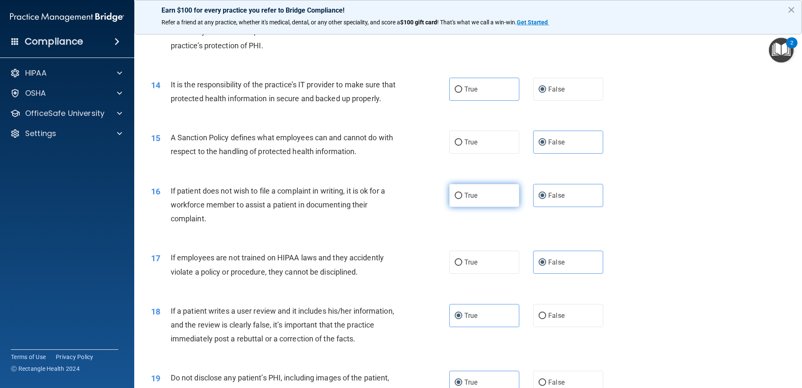
click at [459, 199] on input "True" at bounding box center [459, 196] width 8 height 6
radio input "true"
radio input "false"
click at [552, 319] on span "False" at bounding box center [556, 315] width 16 height 8
click at [546, 319] on input "False" at bounding box center [543, 316] width 8 height 6
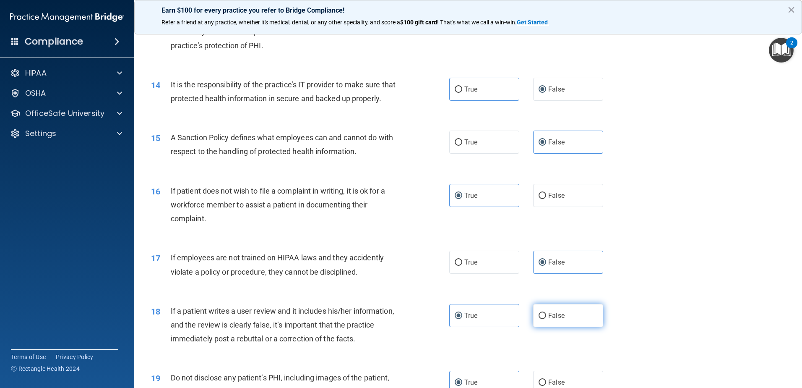
radio input "true"
radio input "false"
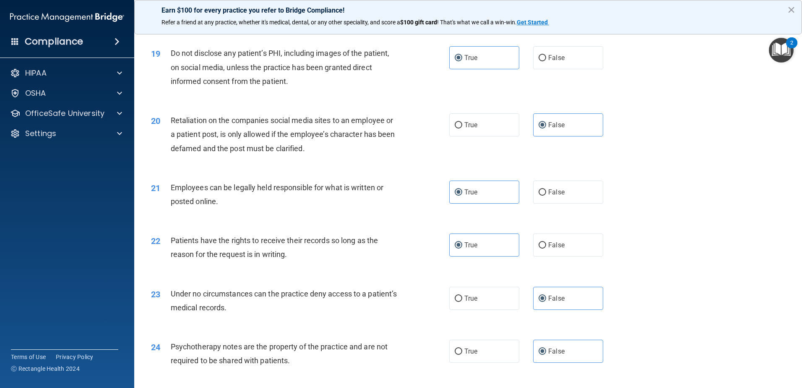
scroll to position [1242, 0]
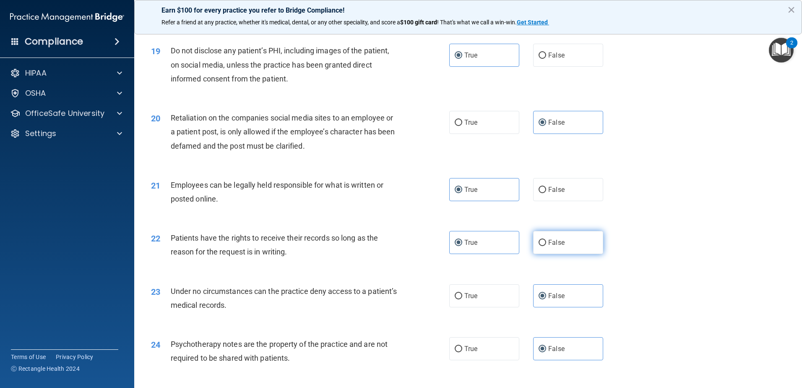
drag, startPoint x: 580, startPoint y: 259, endPoint x: 575, endPoint y: 256, distance: 6.2
click at [579, 254] on label "False" at bounding box center [568, 242] width 70 height 23
click at [546, 246] on input "False" at bounding box center [543, 243] width 8 height 6
radio input "true"
radio input "false"
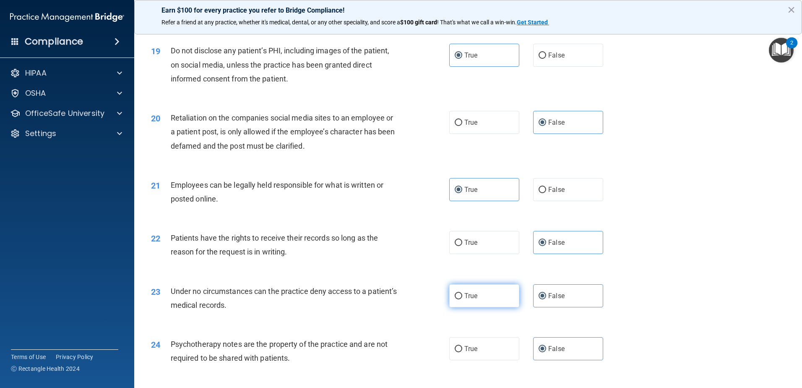
click at [493, 303] on label "True" at bounding box center [484, 295] width 70 height 23
click at [462, 299] on input "True" at bounding box center [459, 296] width 8 height 6
radio input "true"
radio input "false"
click at [493, 357] on label "True" at bounding box center [484, 348] width 70 height 23
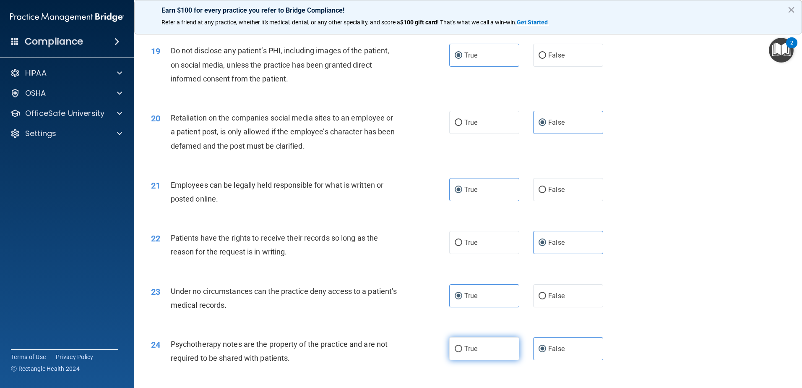
click at [462, 352] on input "True" at bounding box center [459, 349] width 8 height 6
radio input "true"
click at [501, 360] on label "True" at bounding box center [484, 348] width 70 height 23
click at [462, 352] on input "True" at bounding box center [459, 349] width 8 height 6
click at [551, 352] on span "False" at bounding box center [556, 349] width 16 height 8
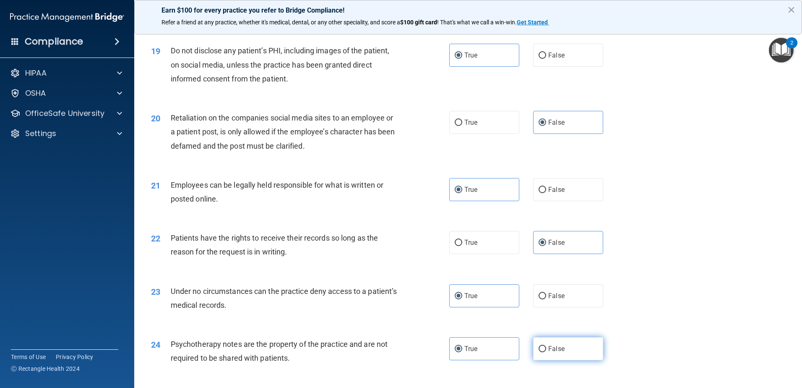
click at [546, 352] on input "False" at bounding box center [543, 349] width 8 height 6
radio input "true"
click at [487, 356] on label "True" at bounding box center [484, 348] width 70 height 23
click at [462, 352] on input "True" at bounding box center [459, 349] width 8 height 6
radio input "true"
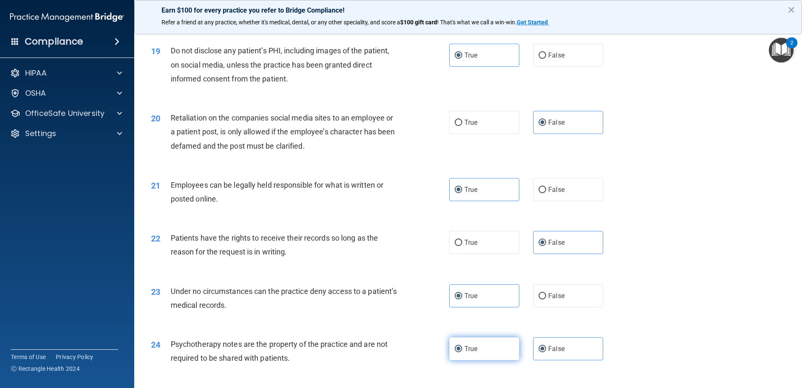
radio input "false"
click at [595, 307] on label "False" at bounding box center [568, 295] width 70 height 23
click at [546, 299] on input "False" at bounding box center [543, 296] width 8 height 6
radio input "true"
radio input "false"
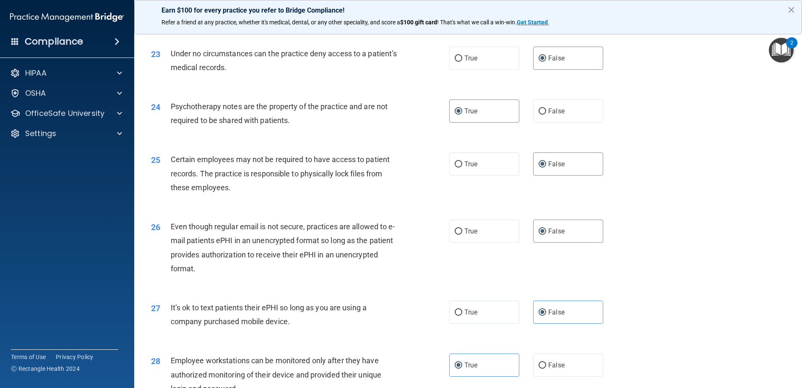
scroll to position [1488, 0]
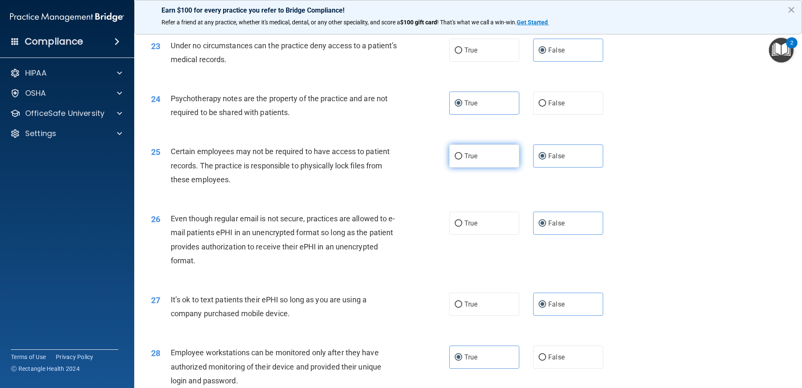
click at [471, 167] on label "True" at bounding box center [484, 155] width 70 height 23
click at [462, 159] on input "True" at bounding box center [459, 156] width 8 height 6
radio input "true"
radio input "false"
click at [462, 231] on label "True" at bounding box center [484, 222] width 70 height 23
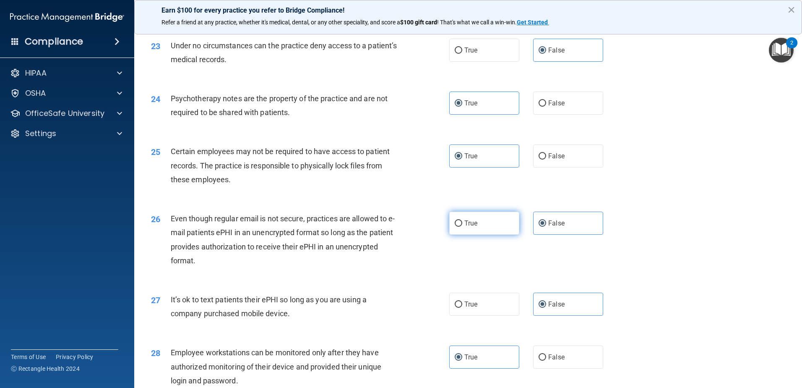
click at [462, 227] on input "True" at bounding box center [459, 223] width 8 height 6
radio input "true"
radio input "false"
click at [551, 361] on span "False" at bounding box center [556, 357] width 16 height 8
click at [546, 360] on input "False" at bounding box center [543, 357] width 8 height 6
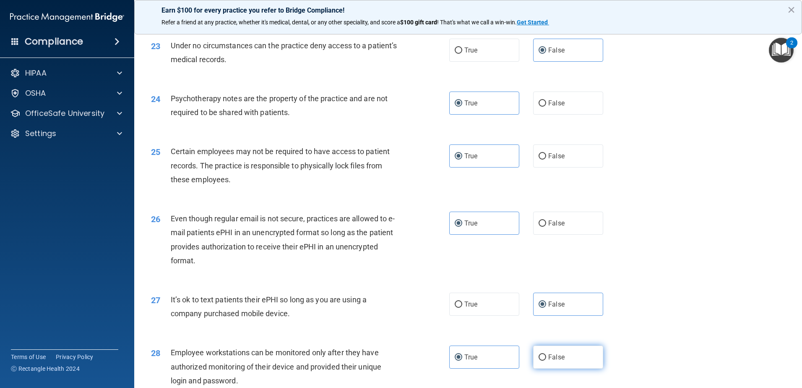
radio input "true"
radio input "false"
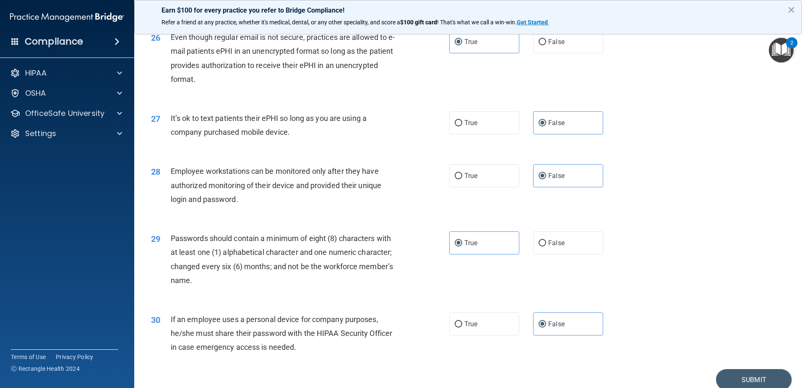
scroll to position [1719, 0]
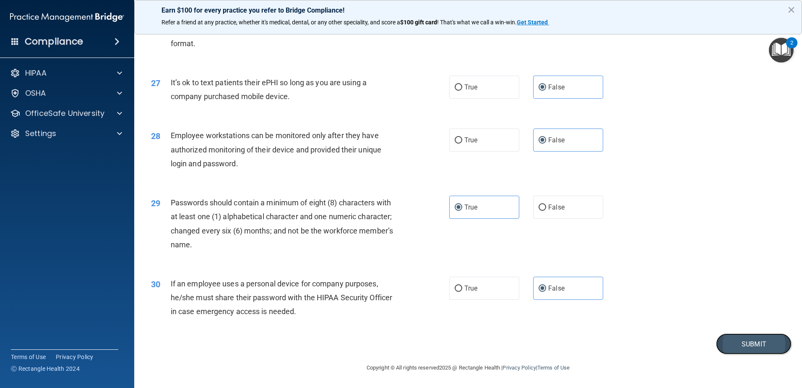
click at [773, 348] on button "Submit" at bounding box center [754, 343] width 76 height 21
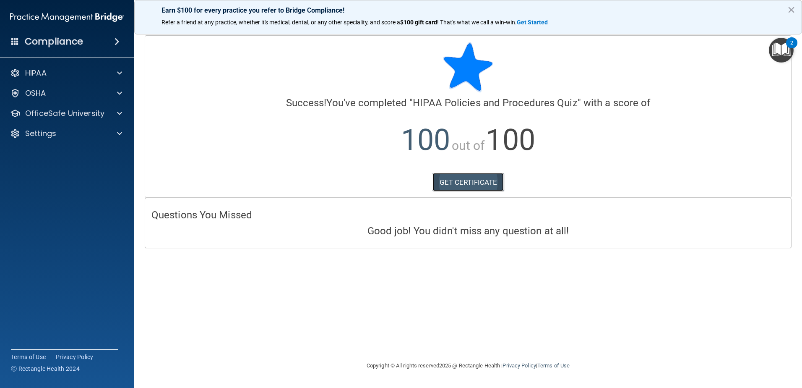
click at [449, 178] on link "GET CERTIFICATE" at bounding box center [469, 182] width 72 height 18
click at [68, 66] on div "HIPAA" at bounding box center [67, 73] width 135 height 17
click at [118, 68] on span at bounding box center [119, 73] width 5 height 10
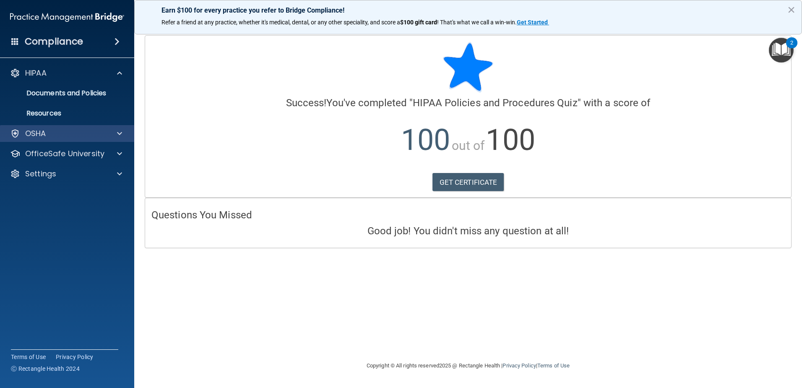
click at [102, 127] on div "OSHA" at bounding box center [67, 133] width 135 height 17
click at [117, 130] on span at bounding box center [119, 133] width 5 height 10
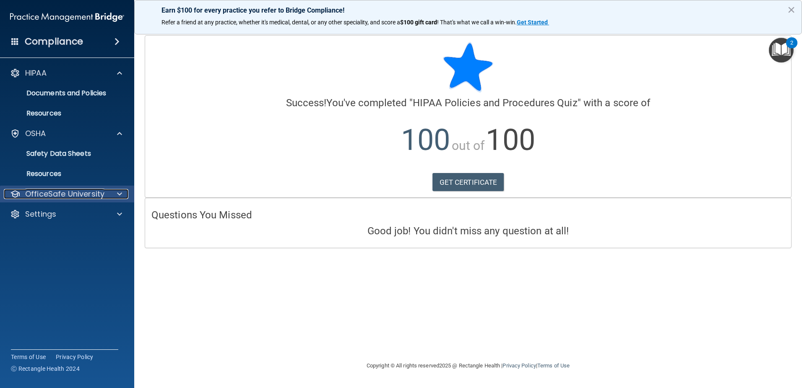
click at [112, 195] on div at bounding box center [118, 194] width 21 height 10
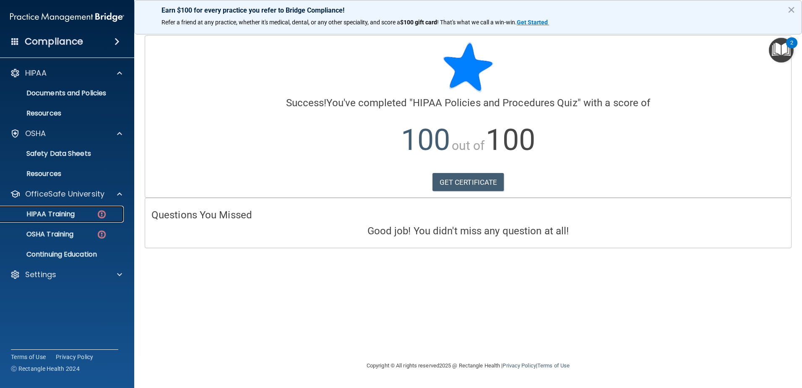
click at [102, 214] on img at bounding box center [102, 214] width 10 height 10
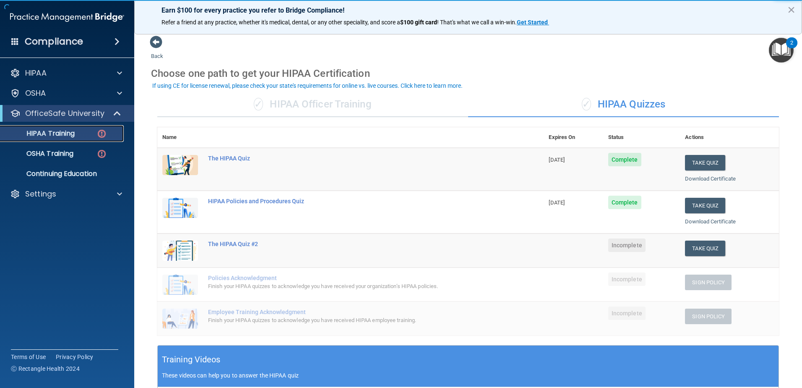
scroll to position [42, 0]
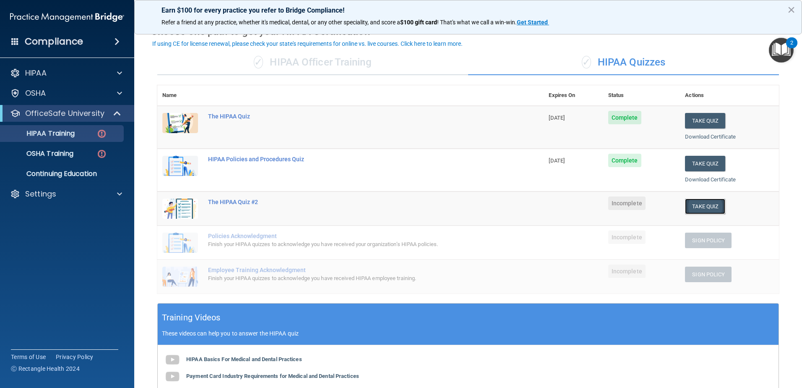
click at [711, 207] on button "Take Quiz" at bounding box center [705, 206] width 40 height 16
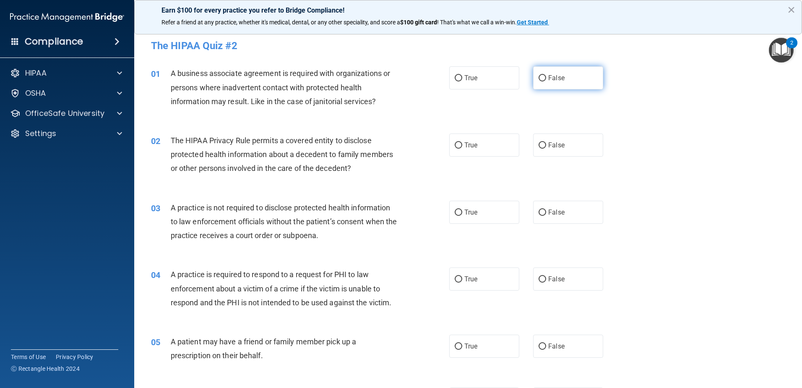
click at [572, 89] on label "False" at bounding box center [568, 77] width 70 height 23
click at [546, 81] on input "False" at bounding box center [543, 78] width 8 height 6
radio input "true"
click at [556, 146] on span "False" at bounding box center [556, 145] width 16 height 8
click at [546, 146] on input "False" at bounding box center [543, 145] width 8 height 6
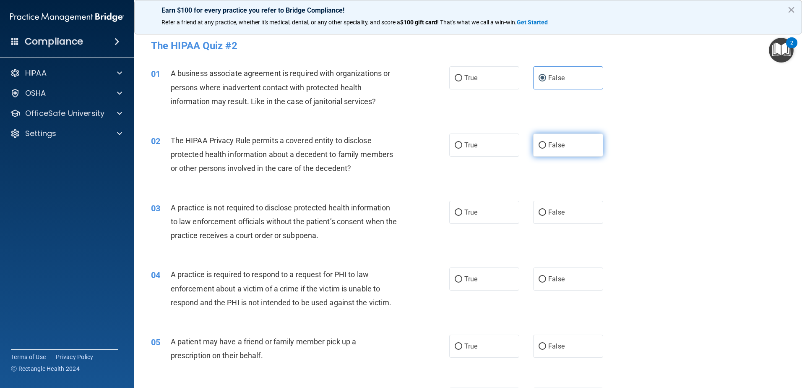
radio input "true"
click at [559, 203] on label "False" at bounding box center [568, 212] width 70 height 23
click at [546, 209] on input "False" at bounding box center [543, 212] width 8 height 6
radio input "true"
drag, startPoint x: 473, startPoint y: 209, endPoint x: 469, endPoint y: 219, distance: 10.5
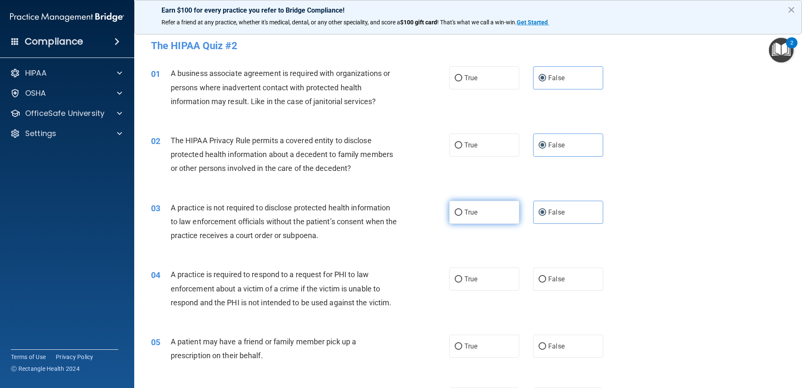
click at [471, 214] on span "True" at bounding box center [471, 212] width 13 height 8
drag, startPoint x: 469, startPoint y: 219, endPoint x: 601, endPoint y: 250, distance: 135.8
click at [608, 245] on div "03 A practice is not required to disclose protected health information to law e…" at bounding box center [468, 223] width 647 height 67
click at [556, 284] on label "False" at bounding box center [568, 278] width 70 height 23
click at [546, 282] on input "False" at bounding box center [543, 279] width 8 height 6
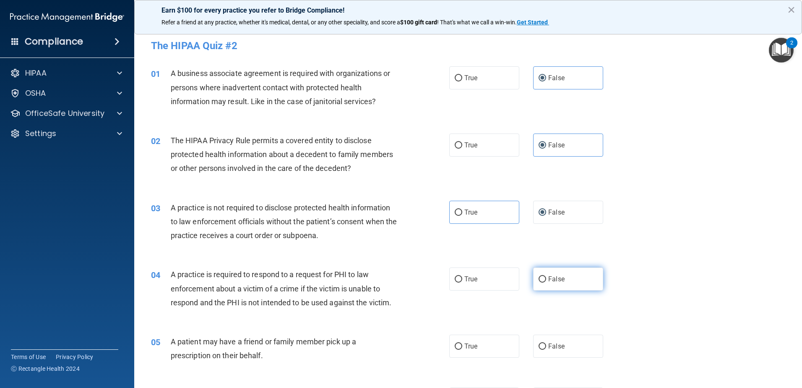
radio input "true"
click at [548, 345] on span "False" at bounding box center [556, 346] width 16 height 8
click at [546, 345] on input "False" at bounding box center [543, 346] width 8 height 6
radio input "true"
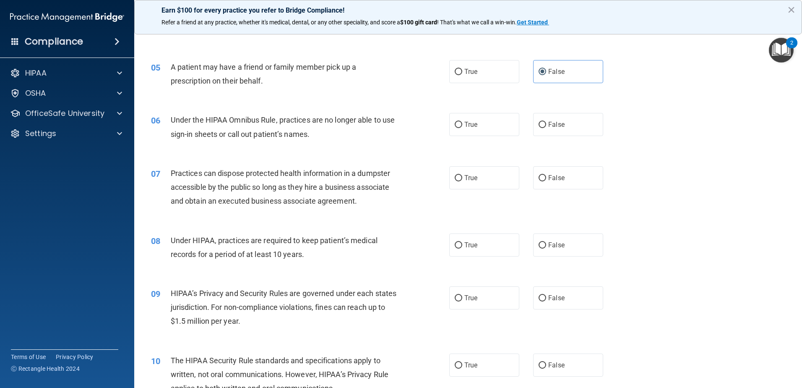
scroll to position [343, 0]
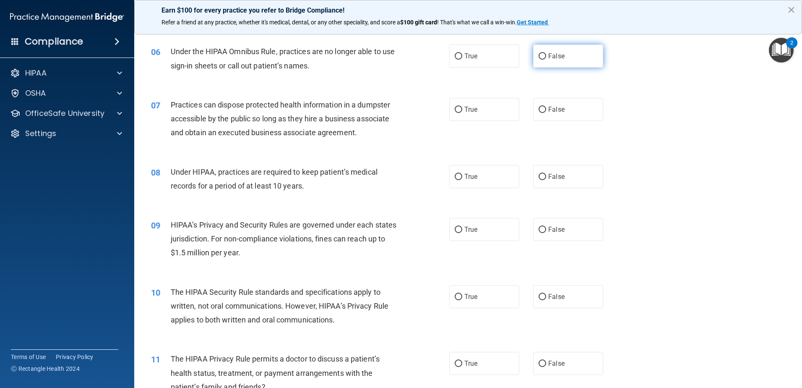
click at [593, 56] on label "False" at bounding box center [568, 55] width 70 height 23
click at [546, 56] on input "False" at bounding box center [543, 56] width 8 height 6
radio input "true"
click at [584, 115] on label "False" at bounding box center [568, 109] width 70 height 23
click at [546, 113] on input "False" at bounding box center [543, 110] width 8 height 6
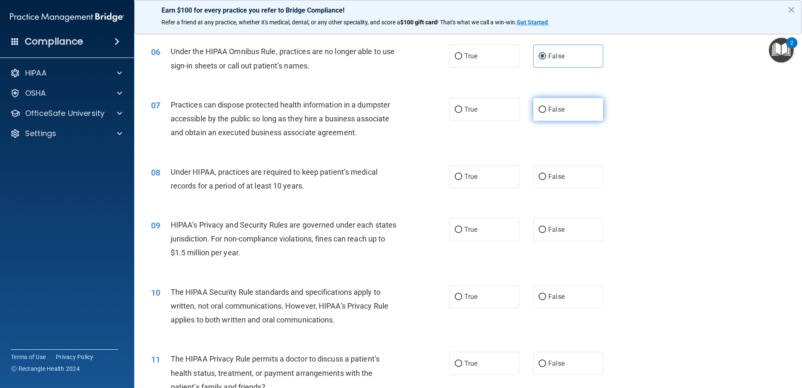
radio input "true"
click at [573, 176] on label "False" at bounding box center [568, 176] width 70 height 23
click at [546, 176] on input "False" at bounding box center [543, 177] width 8 height 6
radio input "true"
click at [557, 232] on span "False" at bounding box center [556, 229] width 16 height 8
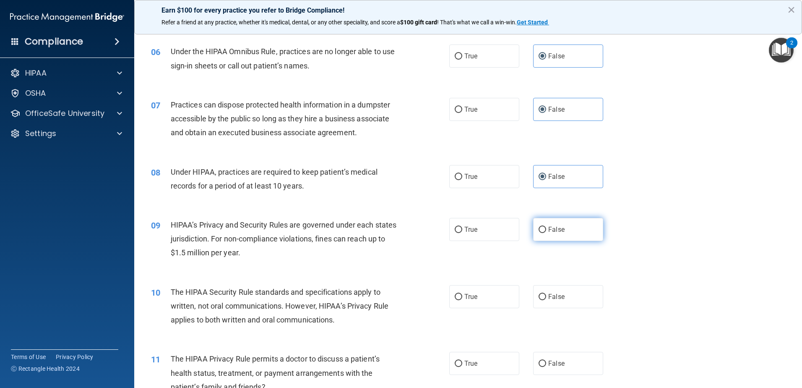
click at [546, 232] on input "False" at bounding box center [543, 230] width 8 height 6
radio input "true"
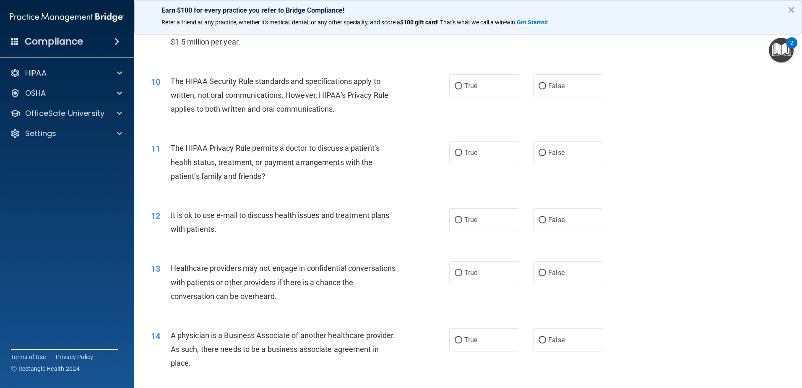
scroll to position [485, 0]
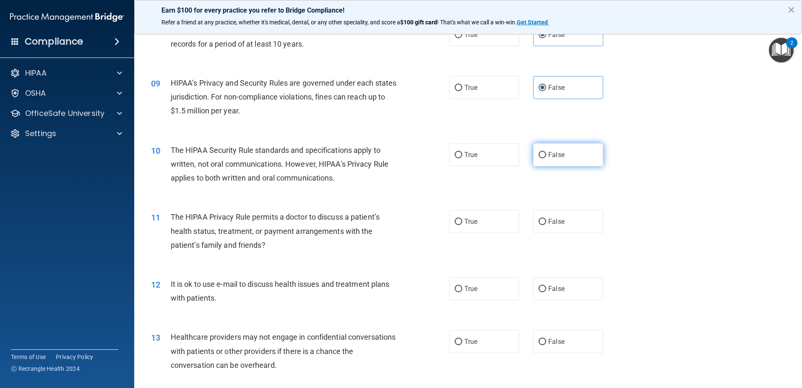
click at [535, 152] on label "False" at bounding box center [568, 154] width 70 height 23
drag, startPoint x: 535, startPoint y: 152, endPoint x: 557, endPoint y: 156, distance: 22.6
click at [557, 155] on span "False" at bounding box center [556, 155] width 16 height 8
click at [546, 155] on input "False" at bounding box center [543, 155] width 8 height 6
radio input "true"
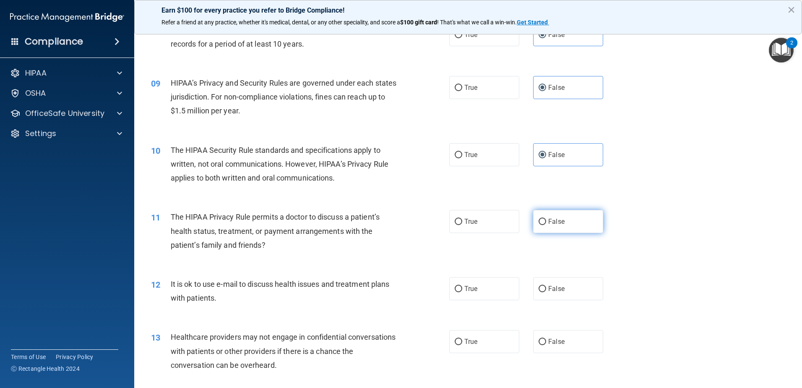
click at [548, 223] on span "False" at bounding box center [556, 221] width 16 height 8
click at [546, 223] on input "False" at bounding box center [543, 222] width 8 height 6
radio input "true"
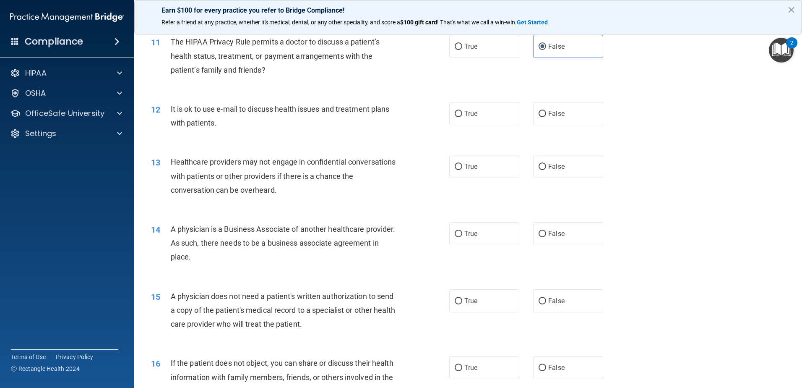
scroll to position [662, 0]
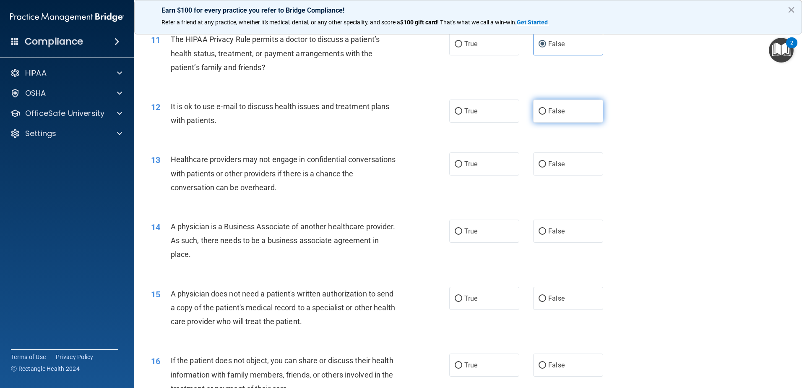
click at [543, 117] on label "False" at bounding box center [568, 110] width 70 height 23
click at [543, 115] on input "False" at bounding box center [543, 111] width 8 height 6
radio input "true"
click at [557, 169] on label "False" at bounding box center [568, 163] width 70 height 23
click at [546, 167] on input "False" at bounding box center [543, 164] width 8 height 6
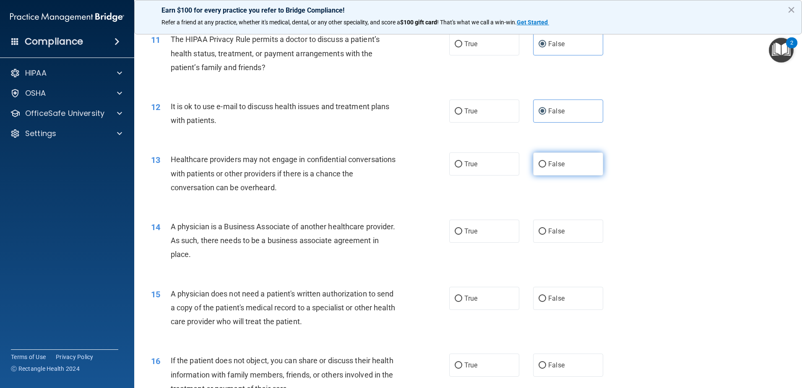
radio input "true"
click at [558, 228] on span "False" at bounding box center [556, 231] width 16 height 8
click at [546, 228] on input "False" at bounding box center [543, 231] width 8 height 6
radio input "true"
click at [542, 303] on label "False" at bounding box center [568, 298] width 70 height 23
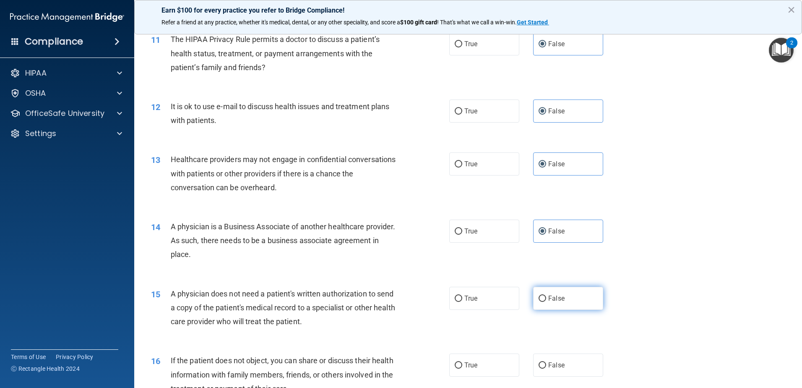
click at [542, 302] on input "False" at bounding box center [543, 298] width 8 height 6
radio input "true"
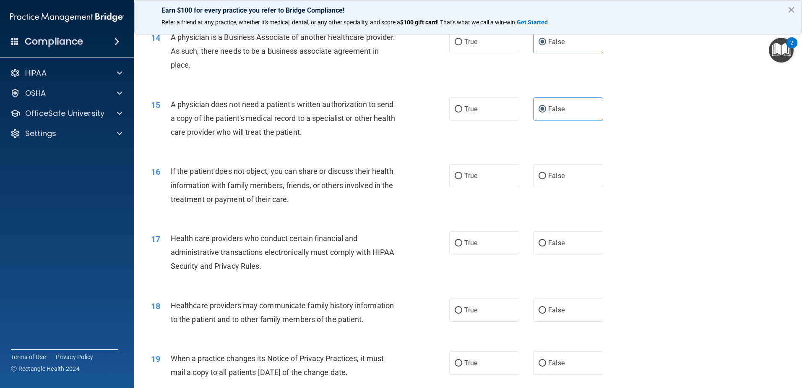
scroll to position [856, 0]
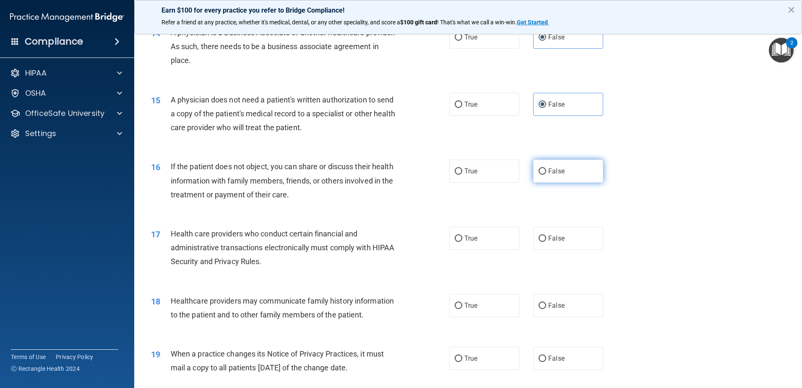
click at [573, 177] on label "False" at bounding box center [568, 170] width 70 height 23
click at [546, 175] on input "False" at bounding box center [543, 171] width 8 height 6
radio input "true"
click at [568, 243] on label "False" at bounding box center [568, 238] width 70 height 23
click at [546, 242] on input "False" at bounding box center [543, 238] width 8 height 6
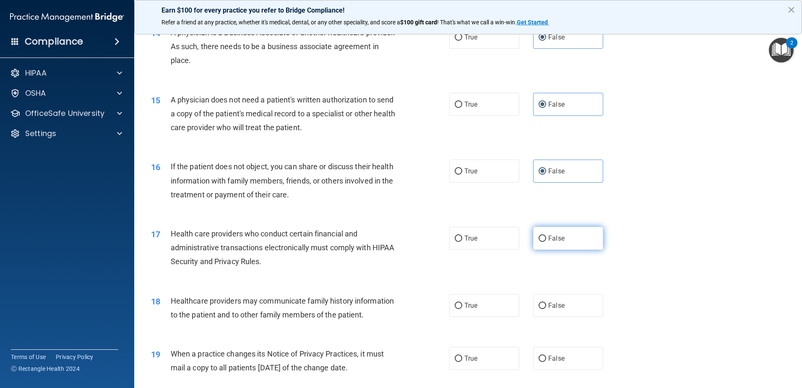
radio input "true"
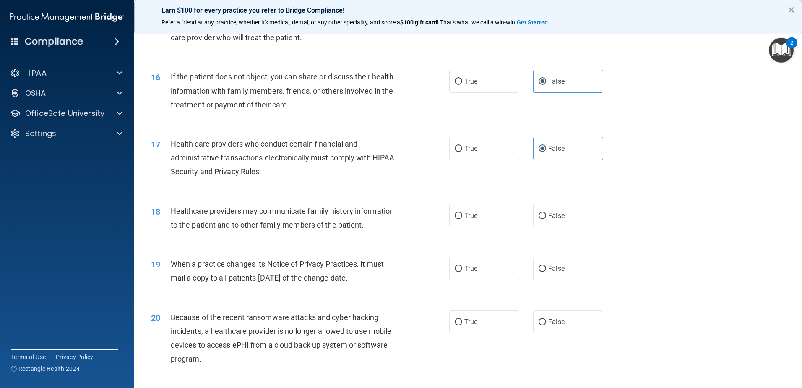
scroll to position [970, 0]
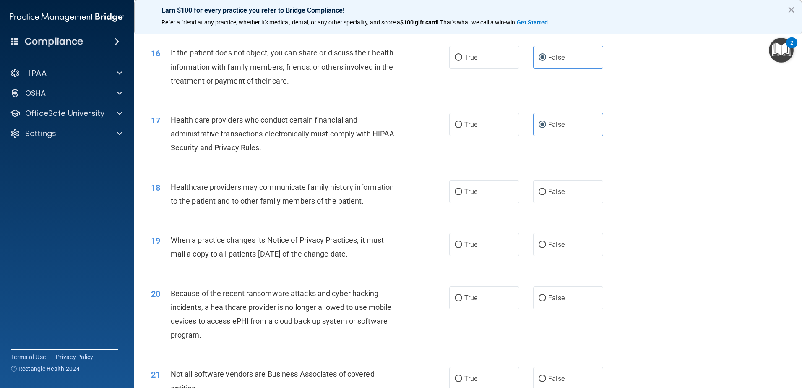
drag, startPoint x: 557, startPoint y: 189, endPoint x: 553, endPoint y: 205, distance: 16.4
click at [556, 189] on span "False" at bounding box center [556, 192] width 16 height 8
click at [546, 189] on input "False" at bounding box center [543, 192] width 8 height 6
radio input "true"
click at [542, 241] on label "False" at bounding box center [568, 244] width 70 height 23
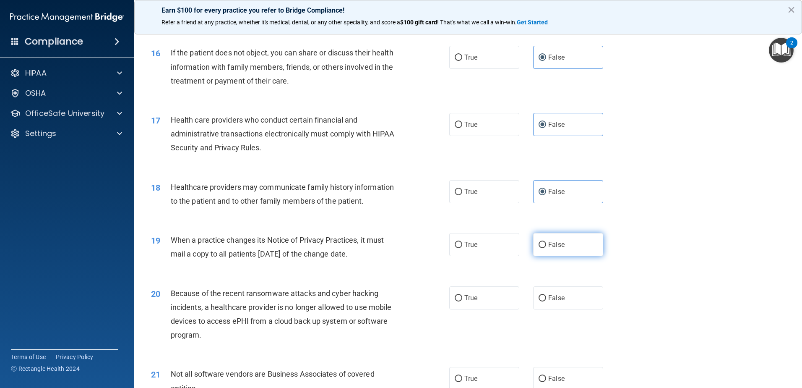
click at [542, 242] on input "False" at bounding box center [543, 245] width 8 height 6
radio input "true"
click at [551, 303] on label "False" at bounding box center [568, 297] width 70 height 23
click at [546, 301] on input "False" at bounding box center [543, 298] width 8 height 6
radio input "true"
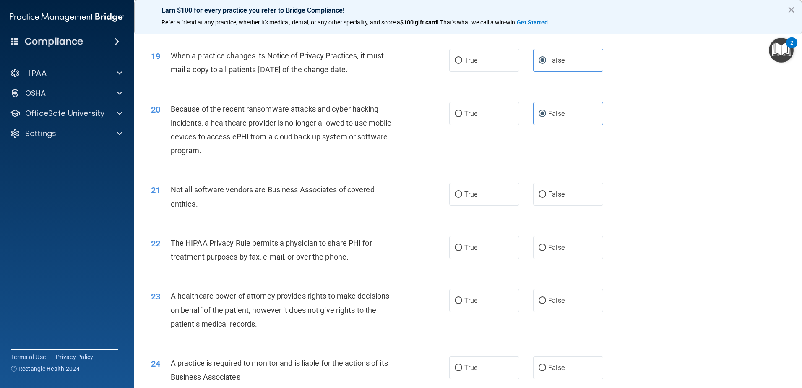
scroll to position [1178, 0]
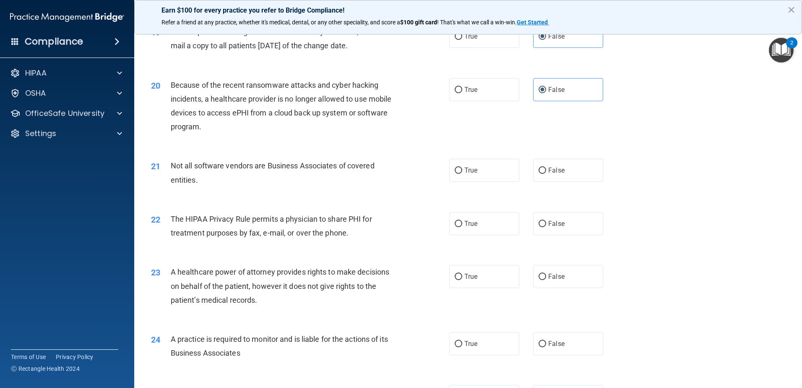
drag, startPoint x: 595, startPoint y: 178, endPoint x: 601, endPoint y: 181, distance: 6.9
click at [595, 178] on label "False" at bounding box center [568, 170] width 70 height 23
click at [546, 174] on input "False" at bounding box center [543, 170] width 8 height 6
radio input "true"
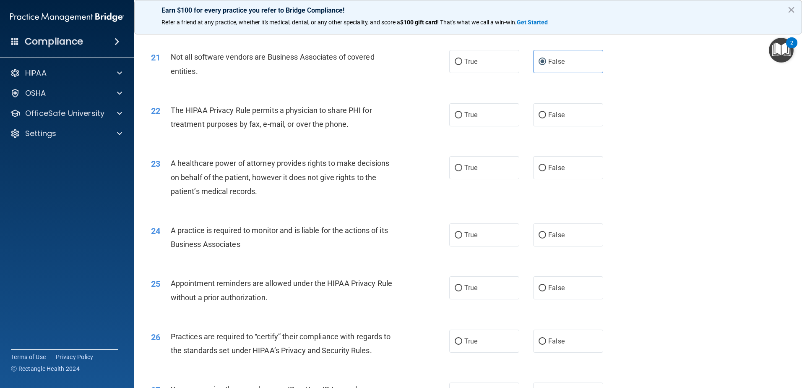
scroll to position [1284, 0]
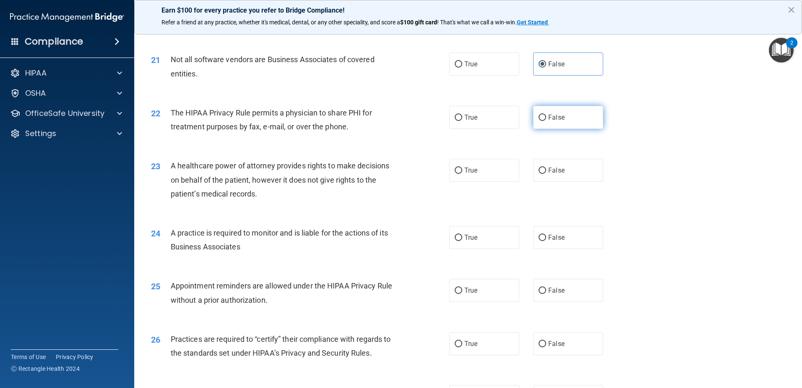
click at [559, 123] on label "False" at bounding box center [568, 117] width 70 height 23
click at [546, 121] on input "False" at bounding box center [543, 118] width 8 height 6
radio input "true"
click at [551, 173] on span "False" at bounding box center [556, 170] width 16 height 8
click at [546, 173] on input "False" at bounding box center [543, 170] width 8 height 6
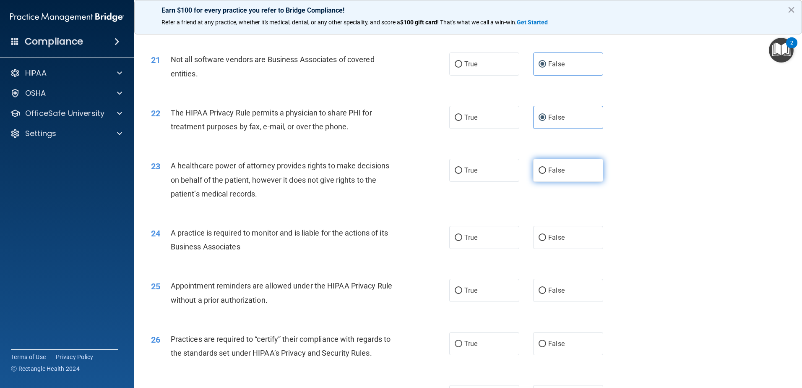
radio input "true"
click at [558, 240] on span "False" at bounding box center [556, 237] width 16 height 8
click at [546, 240] on input "False" at bounding box center [543, 238] width 8 height 6
radio input "true"
click at [567, 298] on label "False" at bounding box center [568, 290] width 70 height 23
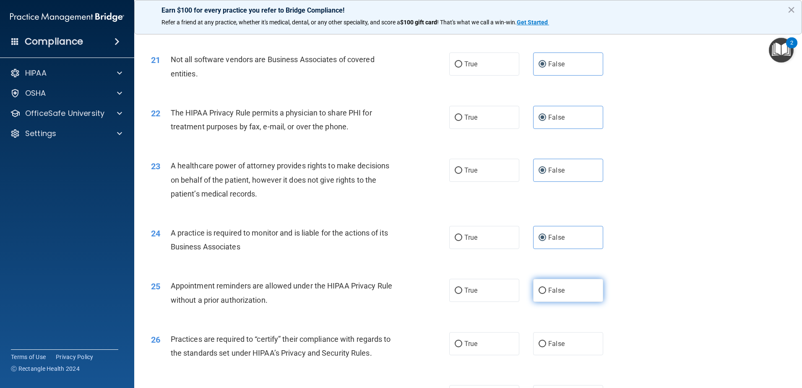
click at [546, 294] on input "False" at bounding box center [543, 290] width 8 height 6
radio input "true"
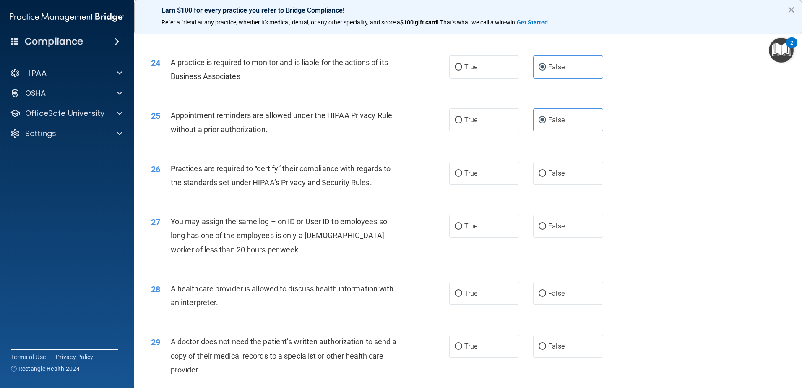
scroll to position [1485, 0]
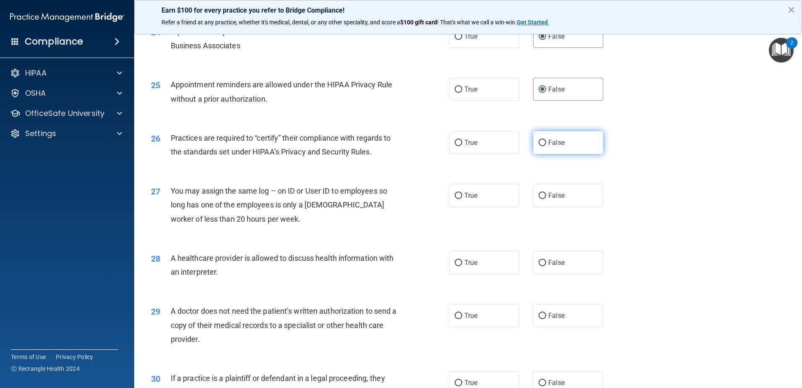
click at [576, 147] on label "False" at bounding box center [568, 142] width 70 height 23
click at [546, 146] on input "False" at bounding box center [543, 143] width 8 height 6
radio input "true"
drag, startPoint x: 577, startPoint y: 185, endPoint x: 579, endPoint y: 190, distance: 5.8
click at [577, 185] on label "False" at bounding box center [568, 195] width 70 height 23
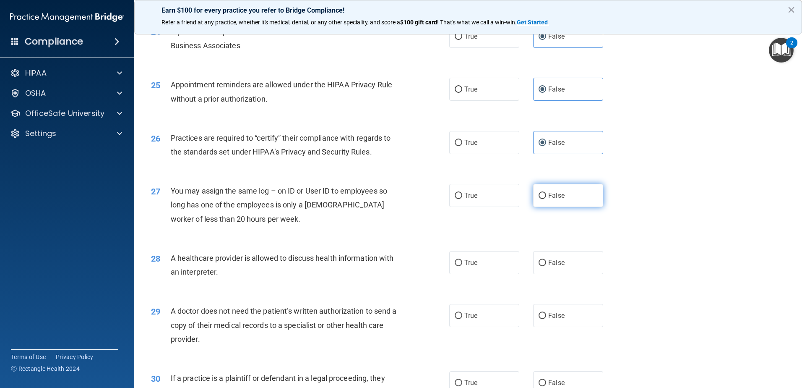
click at [546, 193] on input "False" at bounding box center [543, 196] width 8 height 6
radio input "true"
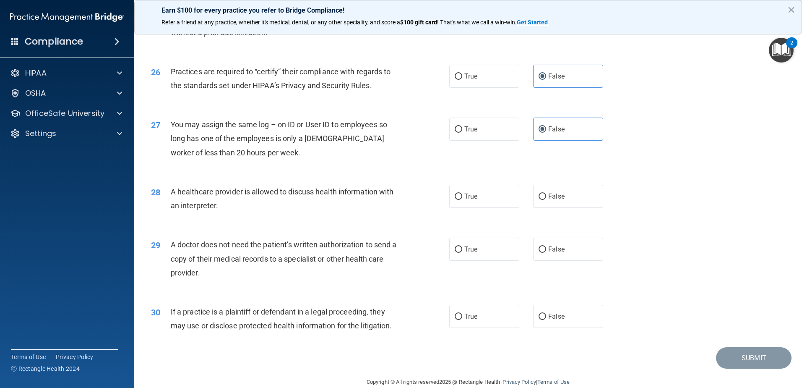
scroll to position [1566, 0]
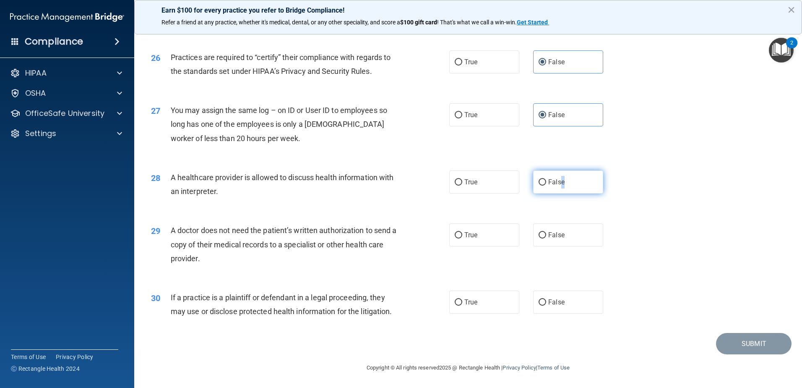
click at [559, 193] on label "False" at bounding box center [568, 181] width 70 height 23
drag, startPoint x: 559, startPoint y: 193, endPoint x: 536, endPoint y: 186, distance: 23.6
click at [536, 186] on label "False" at bounding box center [568, 181] width 70 height 23
click at [539, 185] on input "False" at bounding box center [543, 182] width 8 height 6
radio input "true"
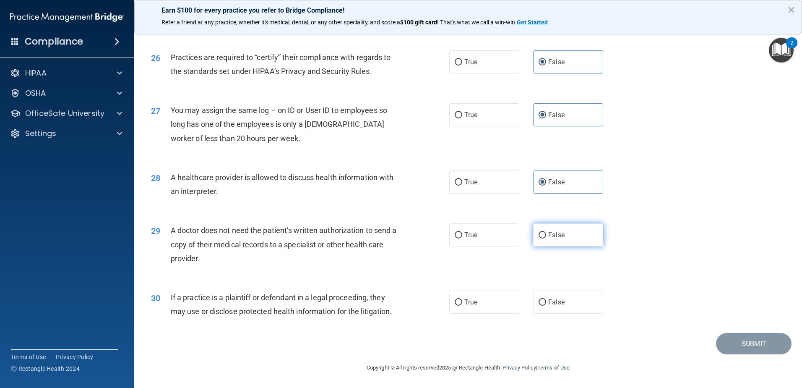
click at [571, 227] on label "False" at bounding box center [568, 234] width 70 height 23
click at [546, 232] on input "False" at bounding box center [543, 235] width 8 height 6
radio input "true"
drag, startPoint x: 553, startPoint y: 301, endPoint x: 655, endPoint y: 303, distance: 102.8
click at [552, 300] on span "False" at bounding box center [556, 302] width 16 height 8
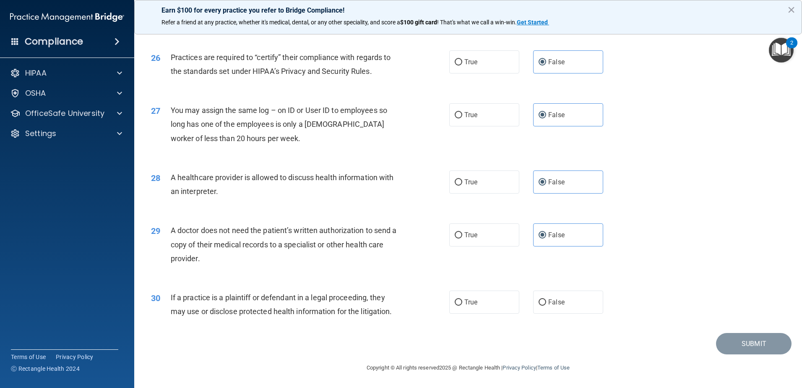
click at [546, 300] on input "False" at bounding box center [543, 302] width 8 height 6
radio input "true"
click at [765, 342] on button "Submit" at bounding box center [754, 343] width 76 height 21
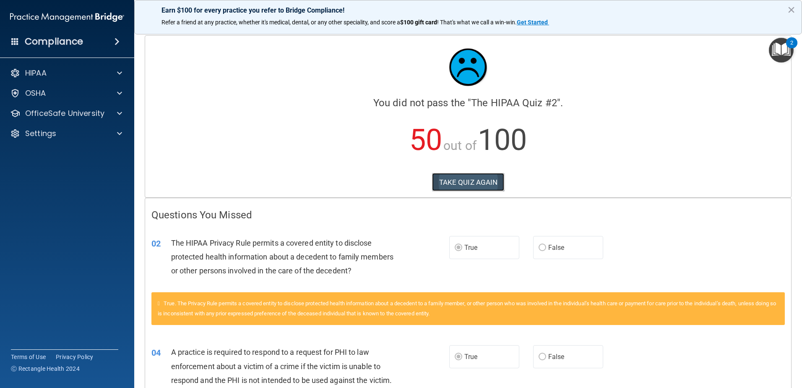
click at [471, 173] on button "TAKE QUIZ AGAIN" at bounding box center [468, 182] width 73 height 18
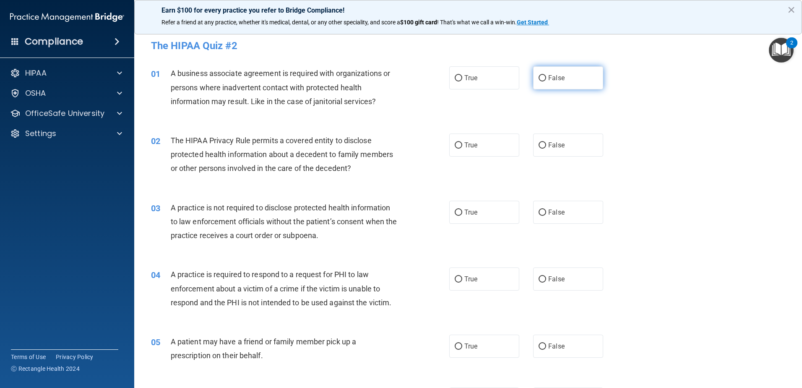
click at [584, 77] on label "False" at bounding box center [568, 77] width 70 height 23
click at [546, 77] on input "False" at bounding box center [543, 78] width 8 height 6
radio input "true"
click at [465, 148] on span "True" at bounding box center [471, 145] width 13 height 8
click at [462, 148] on input "True" at bounding box center [459, 145] width 8 height 6
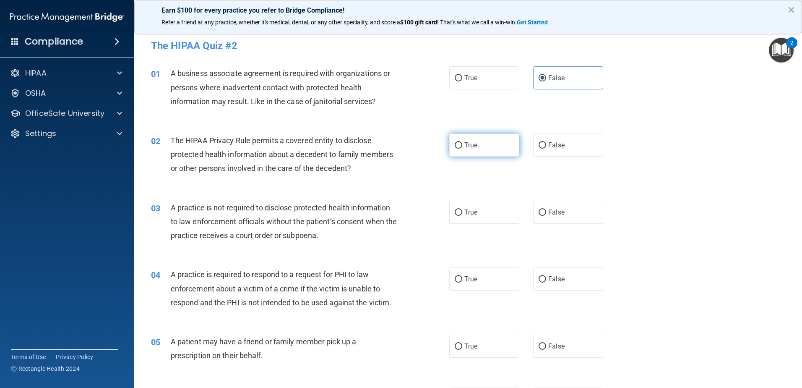
radio input "true"
drag, startPoint x: 578, startPoint y: 217, endPoint x: 539, endPoint y: 230, distance: 41.0
click at [579, 217] on label "False" at bounding box center [568, 212] width 70 height 23
click at [546, 216] on input "False" at bounding box center [543, 212] width 8 height 6
radio input "true"
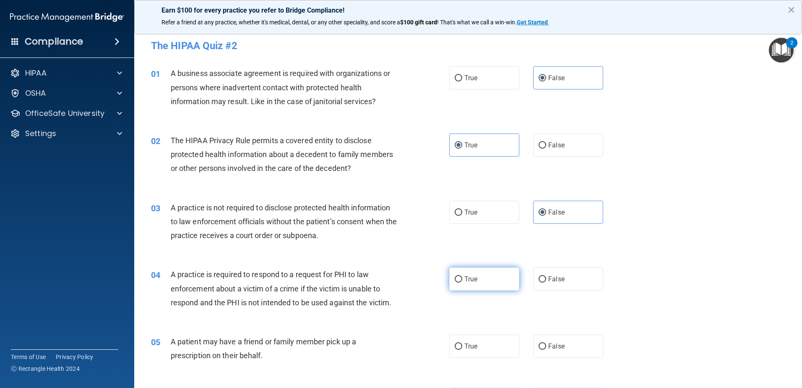
click at [449, 279] on label "True" at bounding box center [484, 278] width 70 height 23
click at [455, 279] on input "True" at bounding box center [459, 279] width 8 height 6
radio input "true"
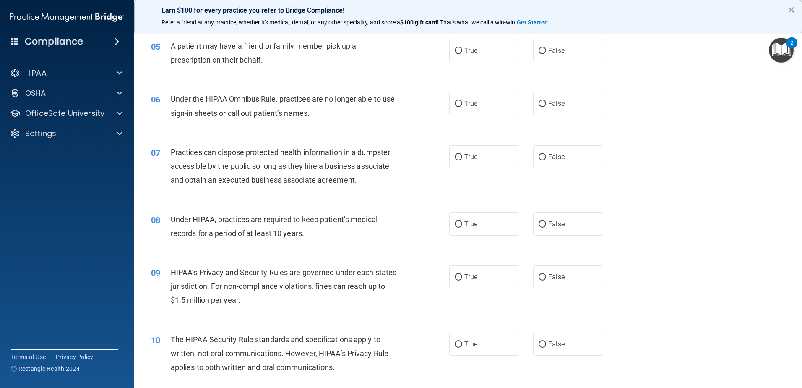
scroll to position [284, 0]
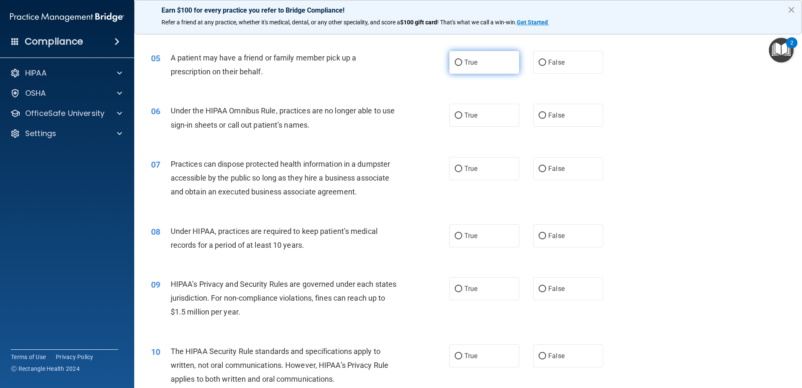
click at [457, 60] on input "True" at bounding box center [459, 63] width 8 height 6
radio input "true"
click at [543, 115] on label "False" at bounding box center [568, 115] width 70 height 23
click at [543, 115] on input "False" at bounding box center [543, 115] width 8 height 6
radio input "true"
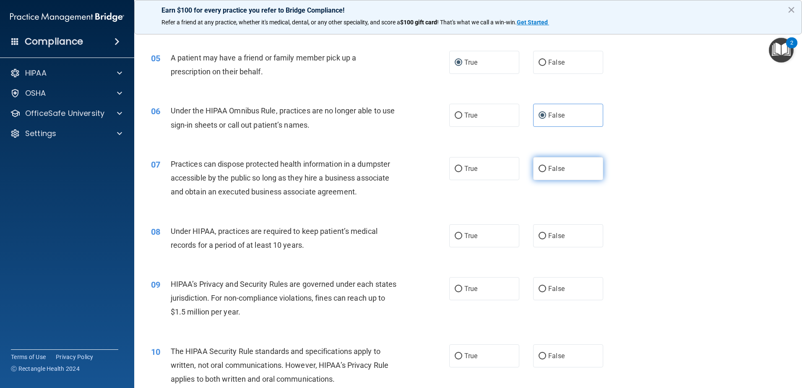
click at [549, 167] on span "False" at bounding box center [556, 168] width 16 height 8
click at [546, 167] on input "False" at bounding box center [543, 169] width 8 height 6
radio input "true"
click at [540, 241] on label "False" at bounding box center [568, 235] width 70 height 23
click at [540, 239] on input "False" at bounding box center [543, 236] width 8 height 6
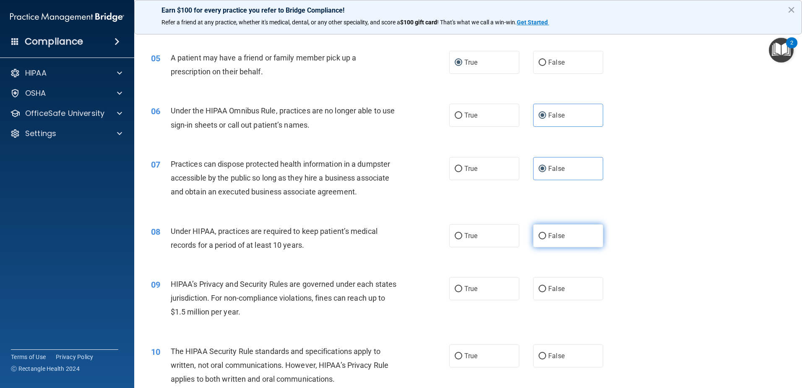
radio input "true"
click at [553, 295] on label "False" at bounding box center [568, 288] width 70 height 23
click at [546, 292] on input "False" at bounding box center [543, 289] width 8 height 6
radio input "true"
click at [468, 355] on span "True" at bounding box center [471, 356] width 13 height 8
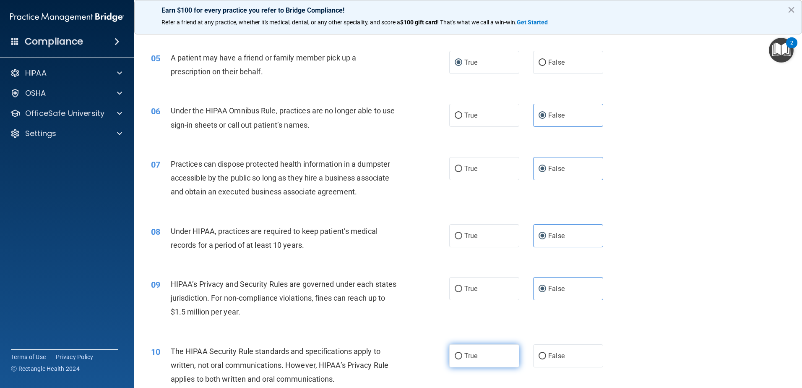
click at [462, 355] on input "True" at bounding box center [459, 356] width 8 height 6
radio input "true"
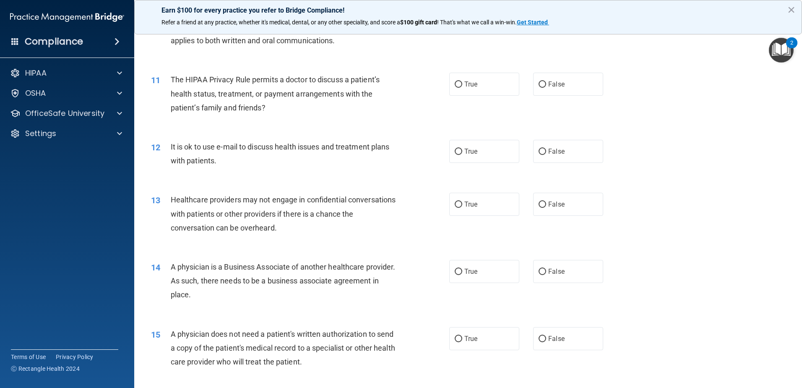
scroll to position [624, 0]
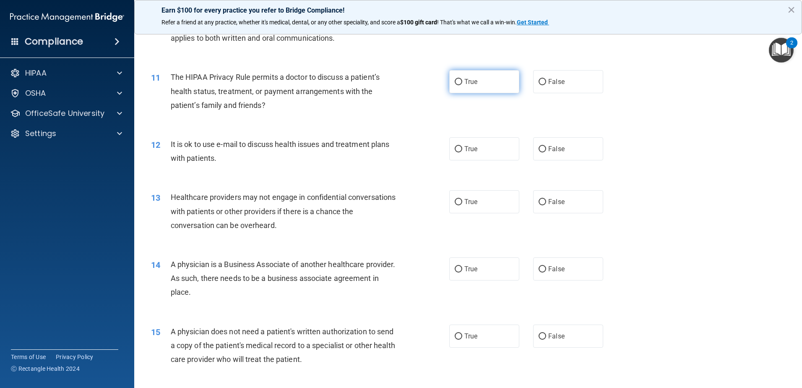
click at [493, 79] on label "True" at bounding box center [484, 81] width 70 height 23
click at [462, 79] on input "True" at bounding box center [459, 82] width 8 height 6
radio input "true"
click at [476, 141] on label "True" at bounding box center [484, 148] width 70 height 23
click at [462, 146] on input "True" at bounding box center [459, 149] width 8 height 6
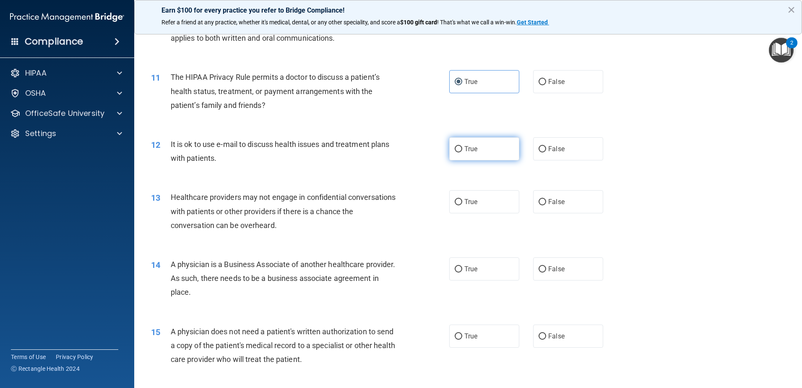
radio input "true"
click at [485, 343] on label "True" at bounding box center [484, 335] width 70 height 23
click at [462, 339] on input "True" at bounding box center [459, 336] width 8 height 6
radio input "true"
click at [561, 193] on label "False" at bounding box center [568, 201] width 70 height 23
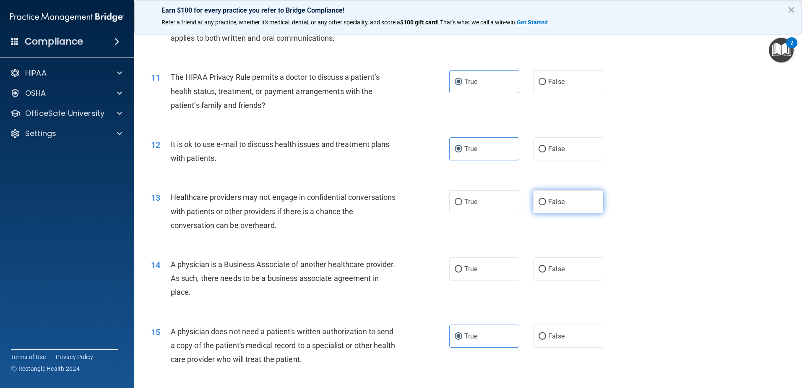
click at [546, 199] on input "False" at bounding box center [543, 202] width 8 height 6
radio input "true"
click at [539, 269] on input "False" at bounding box center [543, 269] width 8 height 6
radio input "true"
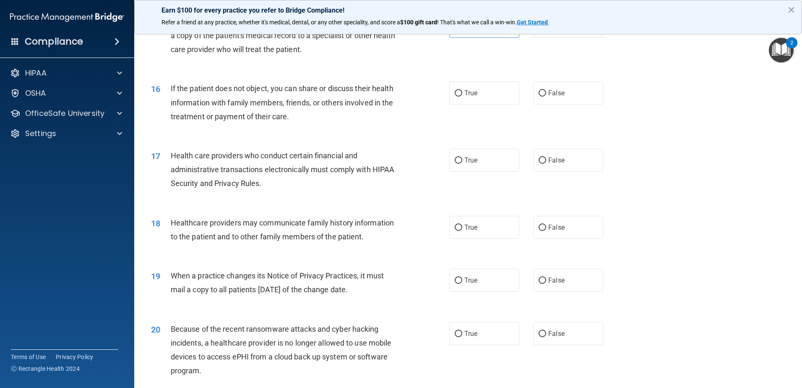
scroll to position [937, 0]
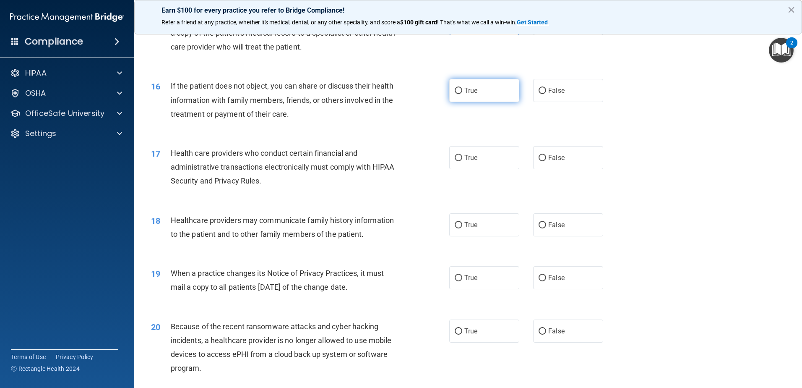
click at [455, 89] on input "True" at bounding box center [459, 91] width 8 height 6
radio input "true"
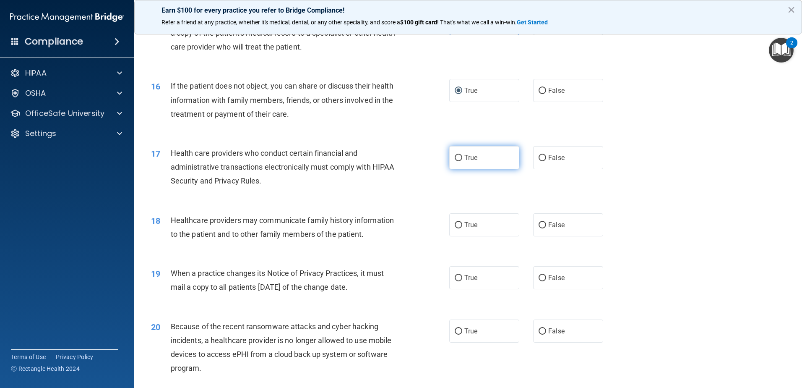
click at [458, 158] on input "True" at bounding box center [459, 158] width 8 height 6
radio input "true"
click at [548, 223] on span "False" at bounding box center [556, 225] width 16 height 8
click at [546, 223] on input "False" at bounding box center [543, 225] width 8 height 6
radio input "true"
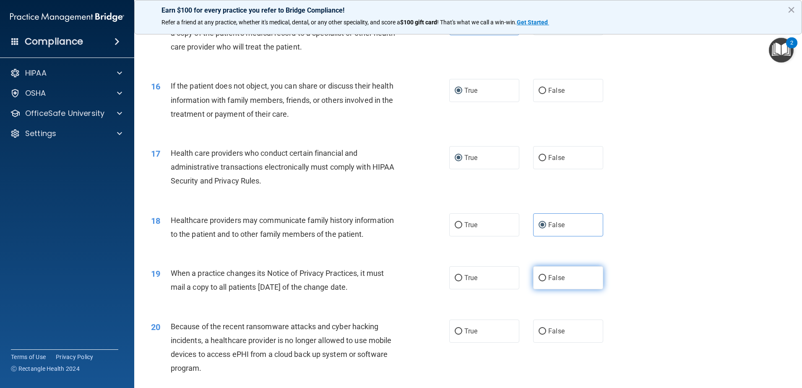
click at [542, 278] on input "False" at bounding box center [543, 278] width 8 height 6
radio input "true"
click at [561, 326] on label "False" at bounding box center [568, 330] width 70 height 23
click at [546, 328] on input "False" at bounding box center [543, 331] width 8 height 6
radio input "true"
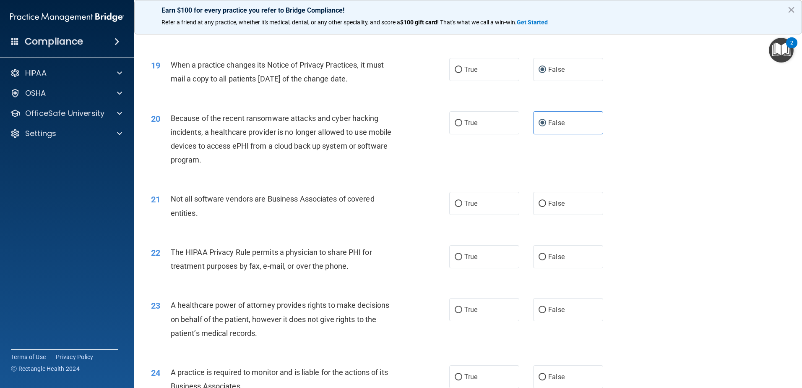
scroll to position [1175, 0]
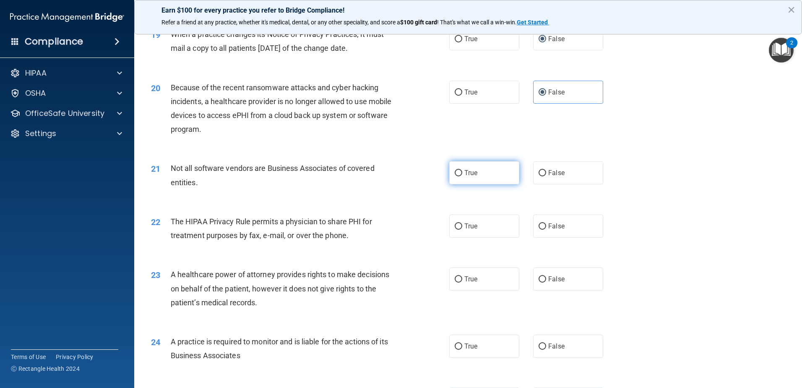
click at [472, 176] on label "True" at bounding box center [484, 172] width 70 height 23
click at [462, 176] on input "True" at bounding box center [459, 173] width 8 height 6
radio input "true"
click at [459, 231] on label "True" at bounding box center [484, 225] width 70 height 23
click at [459, 230] on input "True" at bounding box center [459, 226] width 8 height 6
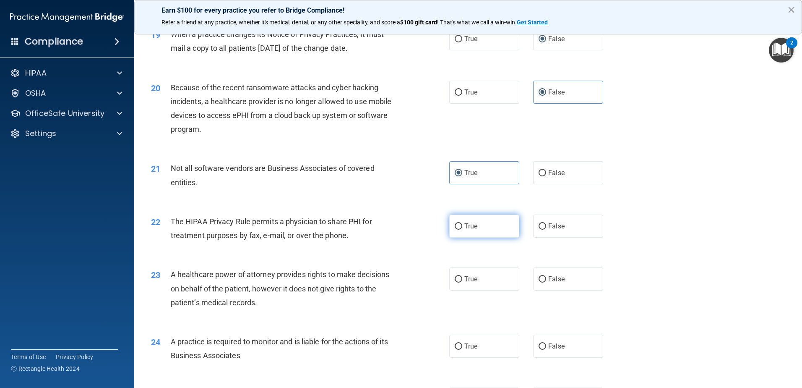
radio input "true"
click at [563, 278] on label "False" at bounding box center [568, 278] width 70 height 23
click at [546, 278] on input "False" at bounding box center [543, 279] width 8 height 6
radio input "true"
drag, startPoint x: 547, startPoint y: 347, endPoint x: 797, endPoint y: 312, distance: 252.5
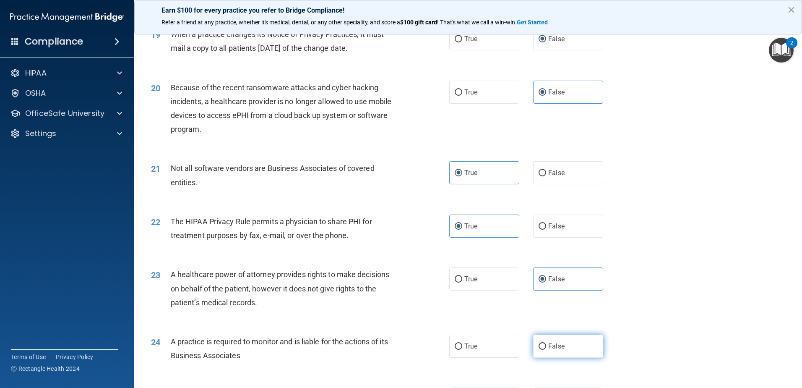
click at [548, 347] on span "False" at bounding box center [556, 346] width 16 height 8
click at [546, 347] on input "False" at bounding box center [543, 346] width 8 height 6
radio input "true"
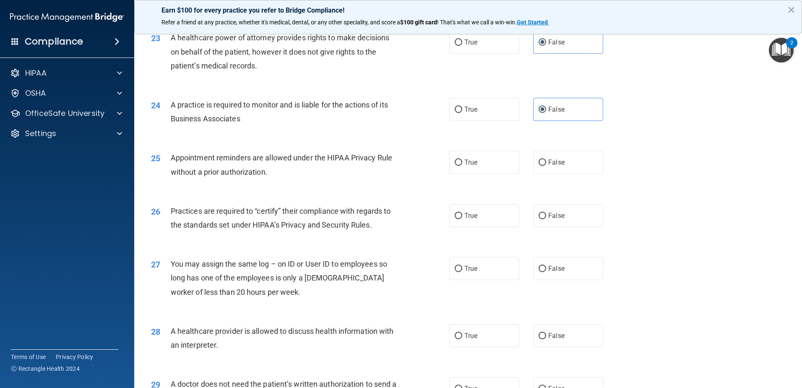
scroll to position [1445, 0]
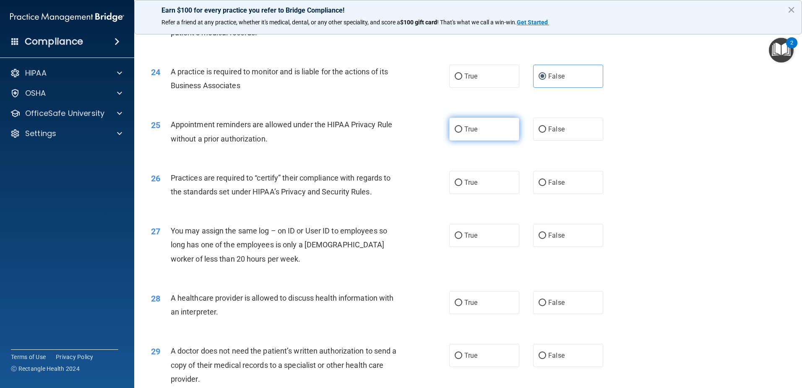
click at [475, 133] on label "True" at bounding box center [484, 128] width 70 height 23
click at [462, 133] on input "True" at bounding box center [459, 129] width 8 height 6
radio input "true"
click at [507, 308] on label "True" at bounding box center [484, 302] width 70 height 23
click at [462, 306] on input "True" at bounding box center [459, 303] width 8 height 6
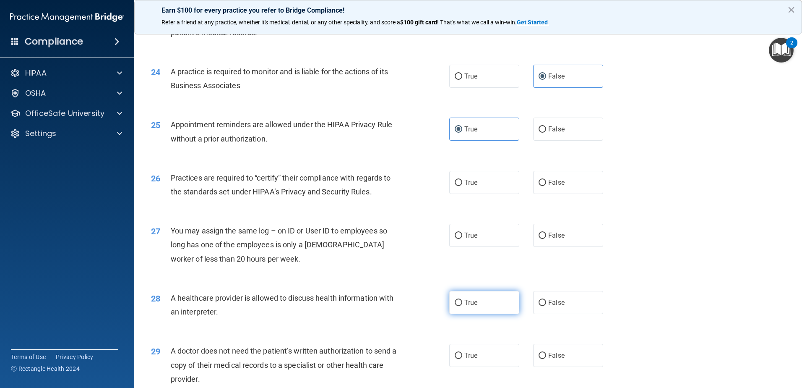
radio input "true"
click at [489, 352] on label "True" at bounding box center [484, 355] width 70 height 23
click at [462, 352] on input "True" at bounding box center [459, 355] width 8 height 6
radio input "true"
drag, startPoint x: 550, startPoint y: 187, endPoint x: 552, endPoint y: 203, distance: 16.1
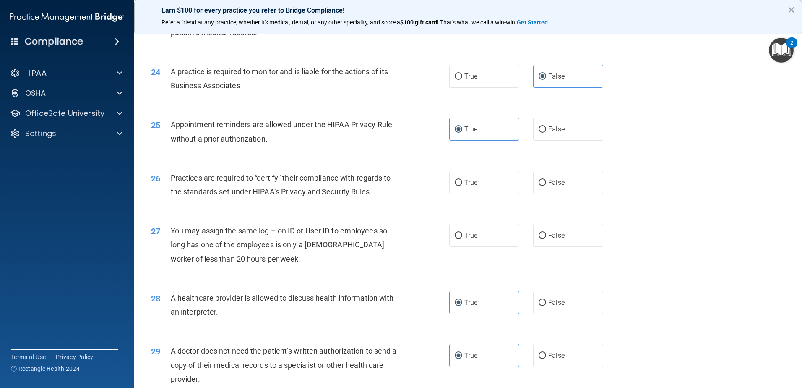
click at [551, 187] on label "False" at bounding box center [568, 182] width 70 height 23
click at [546, 186] on input "False" at bounding box center [543, 183] width 8 height 6
radio input "true"
click at [557, 234] on span "False" at bounding box center [556, 235] width 16 height 8
click at [546, 234] on input "False" at bounding box center [543, 235] width 8 height 6
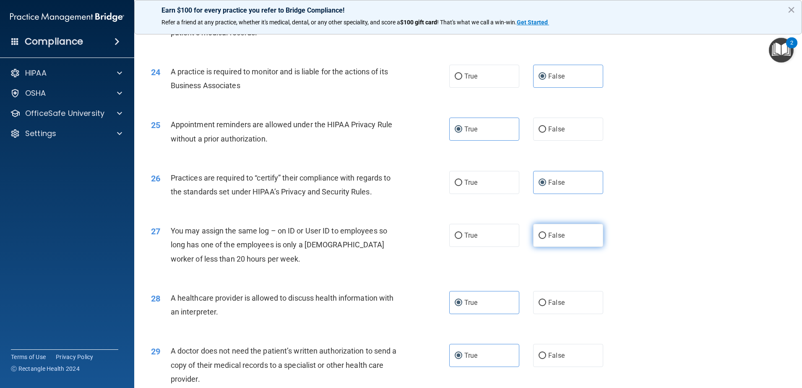
radio input "true"
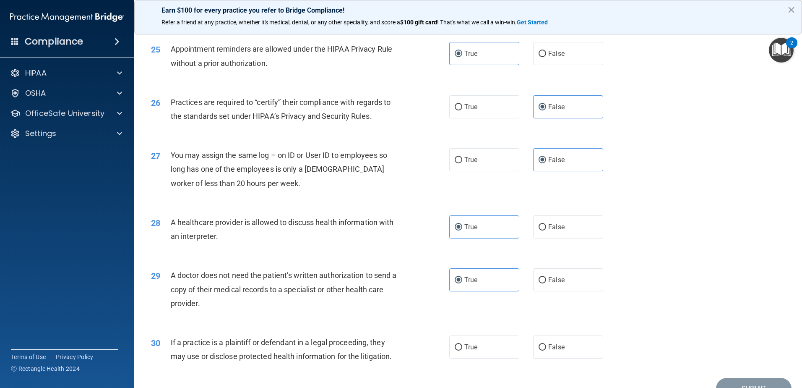
scroll to position [1566, 0]
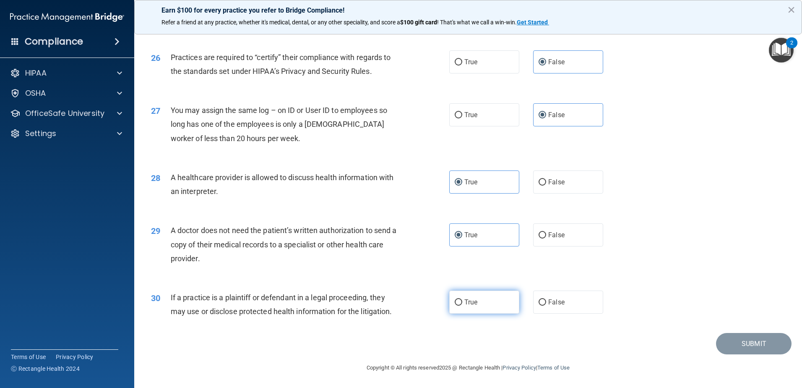
drag, startPoint x: 486, startPoint y: 305, endPoint x: 491, endPoint y: 305, distance: 4.3
click at [487, 305] on label "True" at bounding box center [484, 301] width 70 height 23
click at [462, 305] on input "True" at bounding box center [459, 302] width 8 height 6
radio input "true"
click at [733, 336] on button "Submit" at bounding box center [754, 343] width 76 height 21
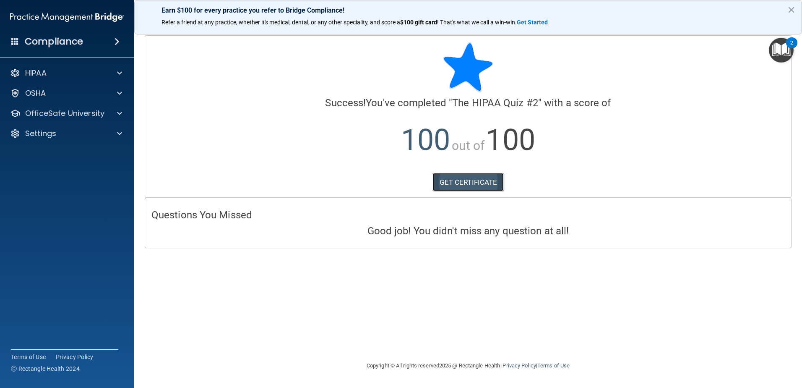
click at [459, 179] on link "GET CERTIFICATE" at bounding box center [469, 182] width 72 height 18
click at [53, 113] on p "OfficeSafe University" at bounding box center [64, 113] width 79 height 10
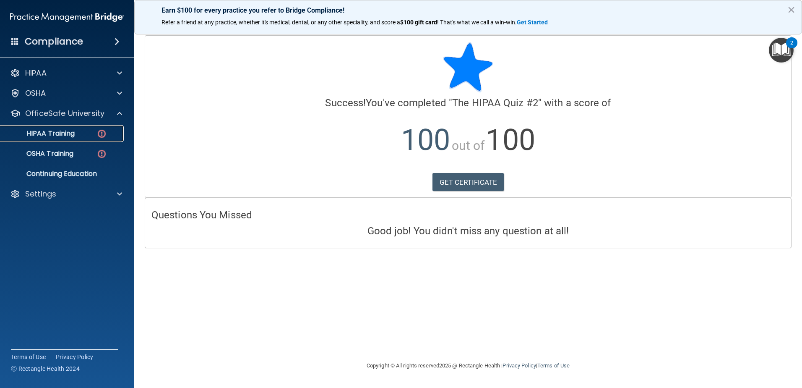
click at [102, 135] on img at bounding box center [102, 133] width 10 height 10
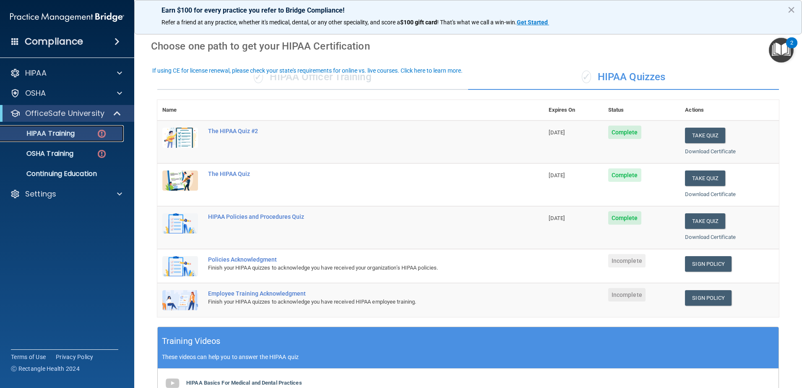
scroll to position [42, 0]
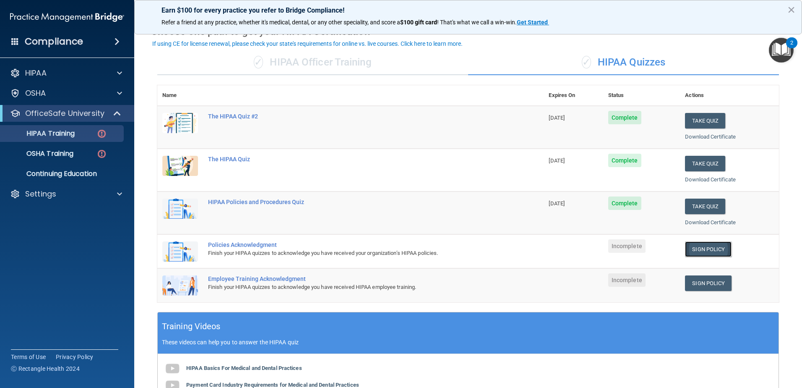
click at [701, 251] on link "Sign Policy" at bounding box center [708, 249] width 47 height 16
click at [713, 289] on link "Sign Policy" at bounding box center [708, 283] width 47 height 16
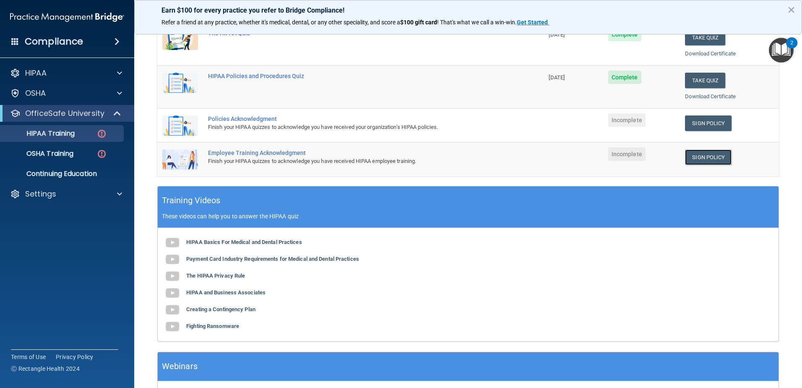
scroll to position [185, 0]
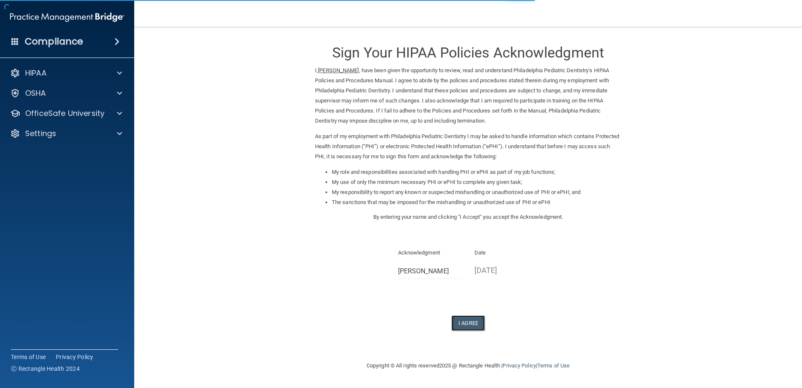
click at [465, 322] on button "I Agree" at bounding box center [469, 323] width 34 height 16
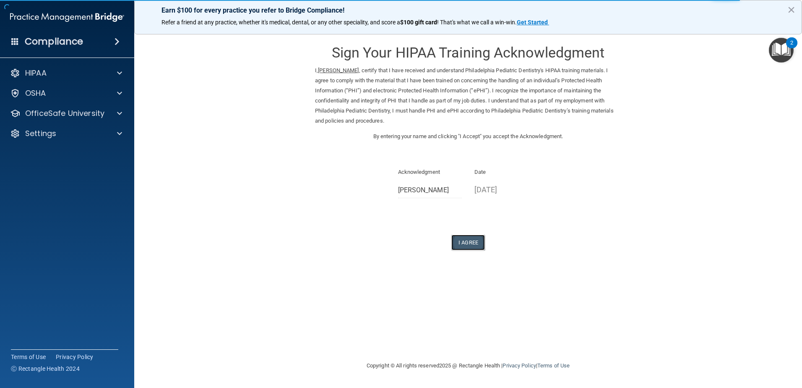
click at [479, 235] on button "I Agree" at bounding box center [469, 243] width 34 height 16
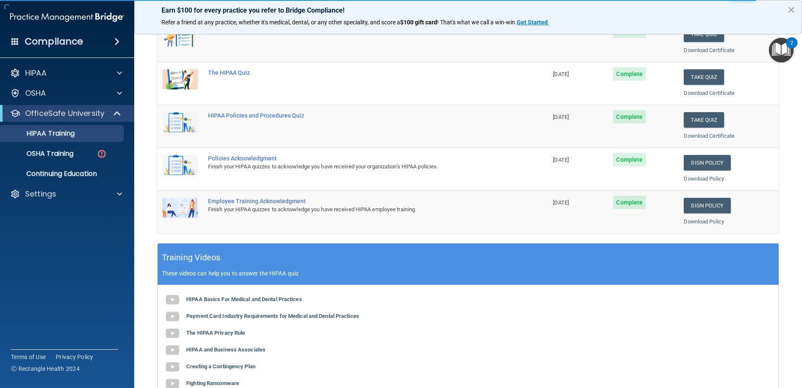
scroll to position [126, 0]
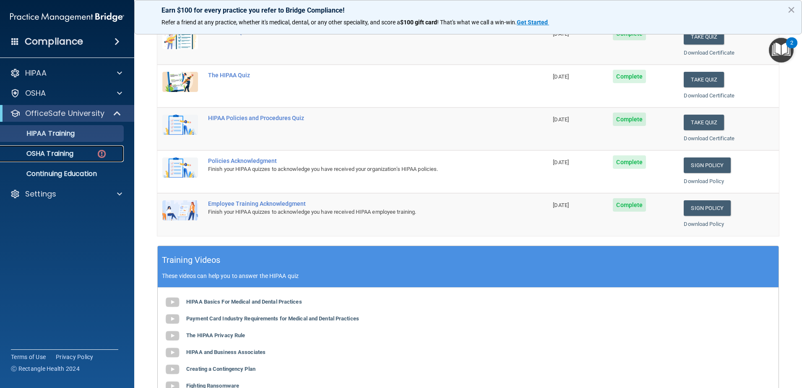
click at [102, 153] on img at bounding box center [102, 154] width 10 height 10
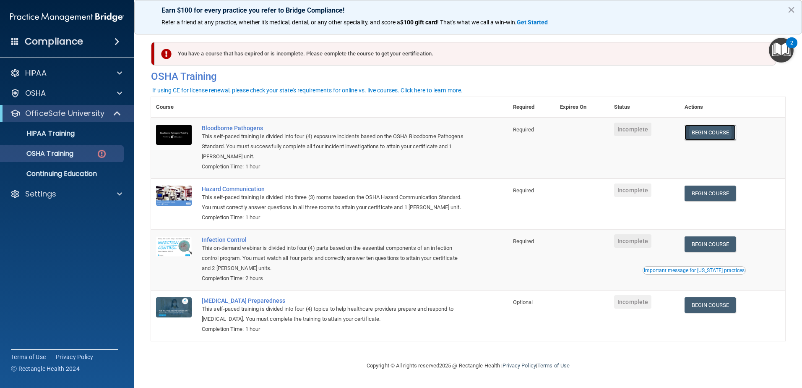
click at [697, 135] on link "Begin Course" at bounding box center [710, 133] width 51 height 16
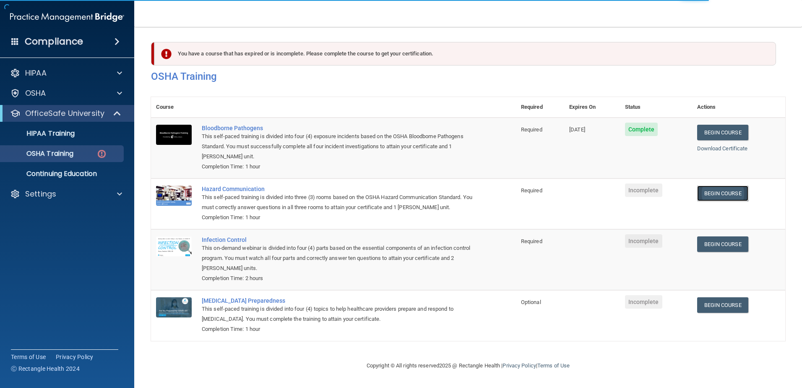
click at [711, 192] on link "Begin Course" at bounding box center [722, 193] width 51 height 16
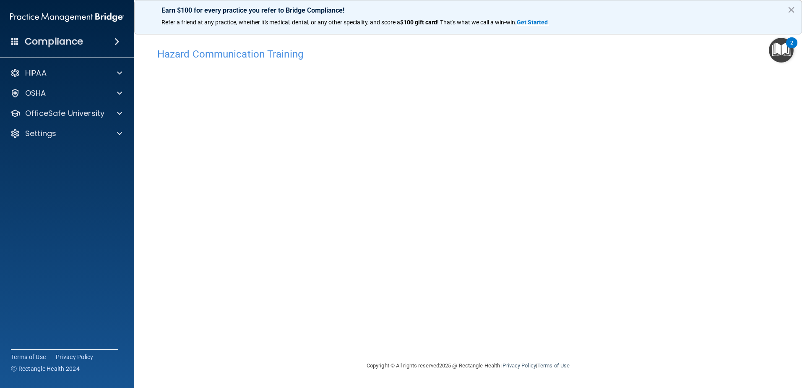
click at [674, 242] on div "Hazard Communication Training This course doesn’t expire until . Are you sure y…" at bounding box center [468, 202] width 634 height 317
click at [620, 258] on div "Hazard Communication Training This course doesn’t expire until . Are you sure y…" at bounding box center [468, 202] width 634 height 317
click at [775, 38] on img "Open Resource Center, 2 new notifications" at bounding box center [781, 50] width 25 height 25
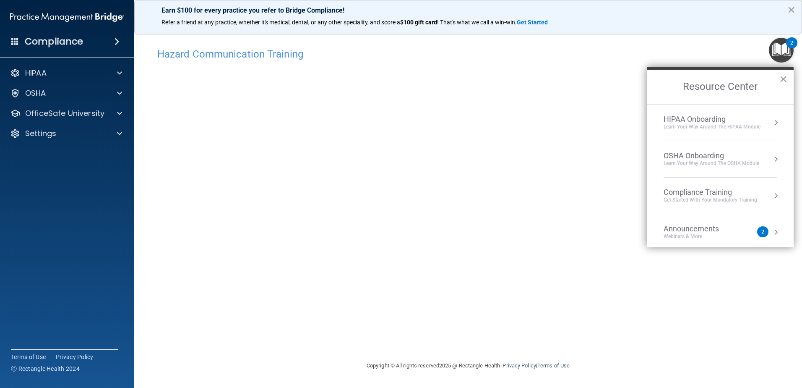
click at [786, 80] on button "×" at bounding box center [784, 78] width 8 height 13
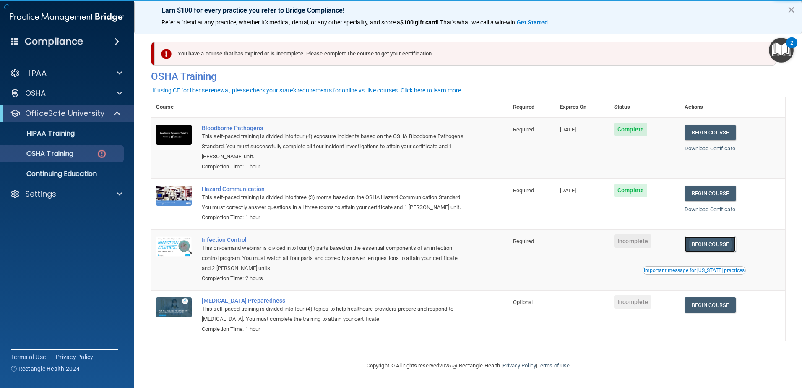
click at [733, 252] on link "Begin Course" at bounding box center [710, 244] width 51 height 16
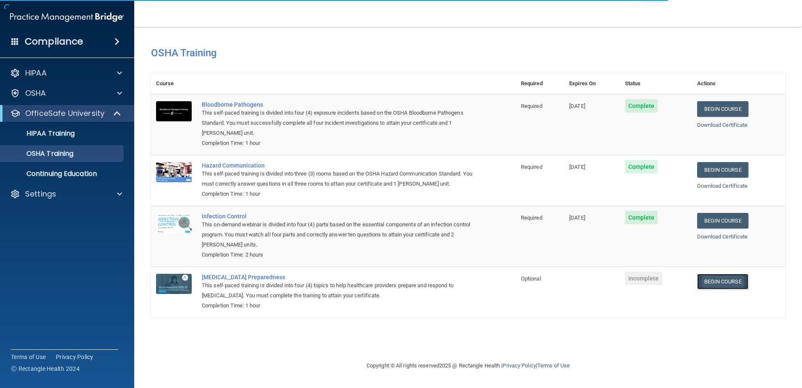
click at [698, 279] on link "Begin Course" at bounding box center [722, 282] width 51 height 16
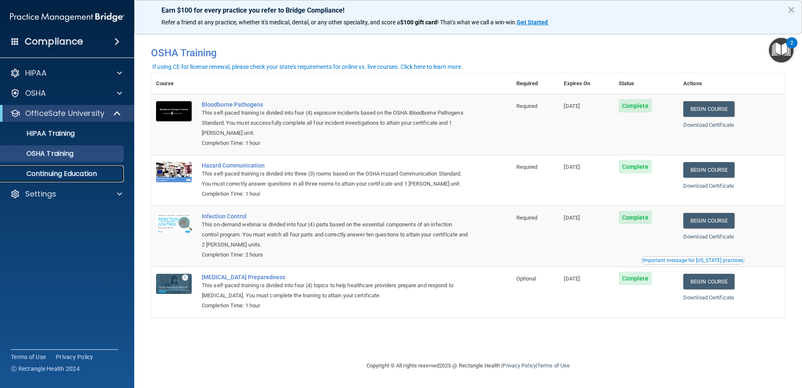
click at [69, 180] on link "Continuing Education" at bounding box center [58, 173] width 132 height 17
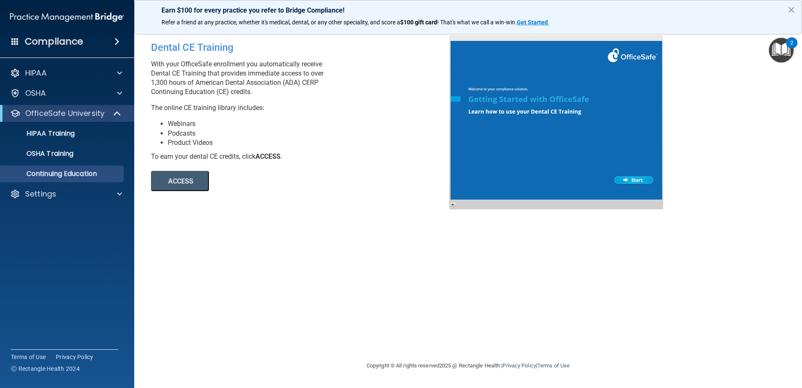
click at [188, 186] on button "ACCESS" at bounding box center [180, 181] width 58 height 20
click at [52, 144] on ul "HIPAA Training OSHA Training Continuing Education" at bounding box center [68, 152] width 152 height 60
drag, startPoint x: 52, startPoint y: 144, endPoint x: 53, endPoint y: 138, distance: 5.5
click at [53, 139] on link "HIPAA Training" at bounding box center [58, 133] width 132 height 17
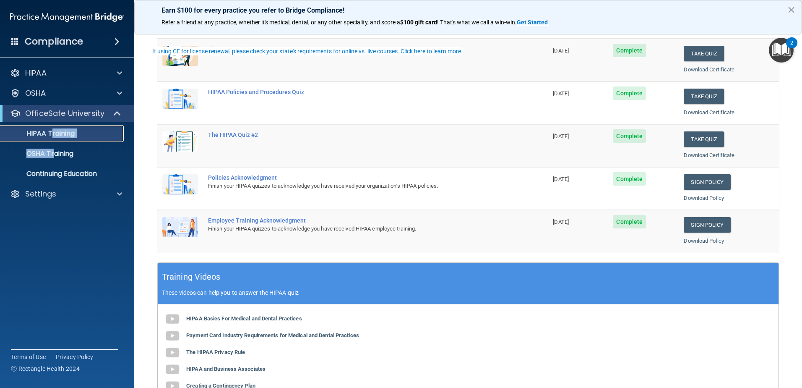
scroll to position [244, 0]
